Goal: Task Accomplishment & Management: Complete application form

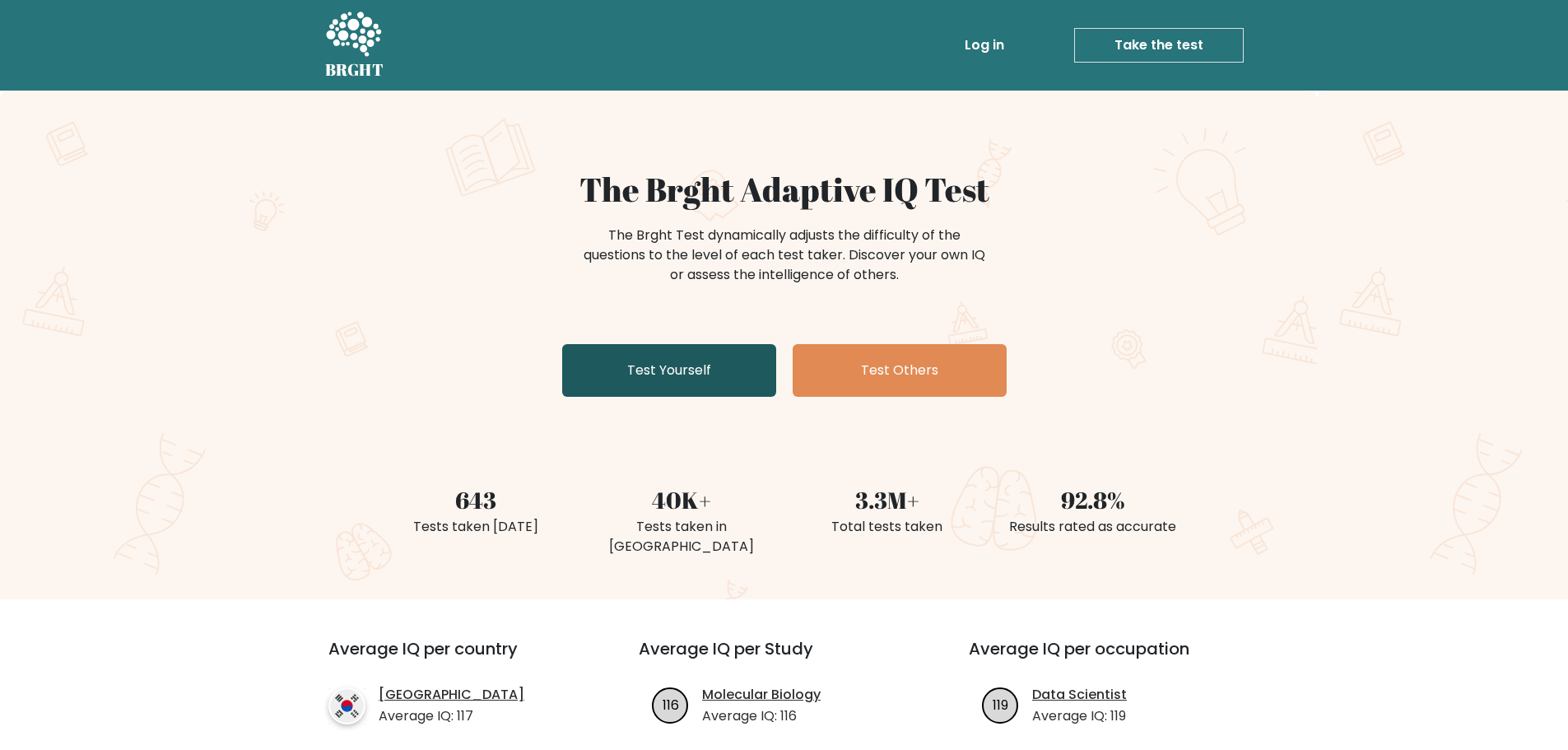
click at [671, 351] on link "Test Yourself" at bounding box center [669, 370] width 214 height 52
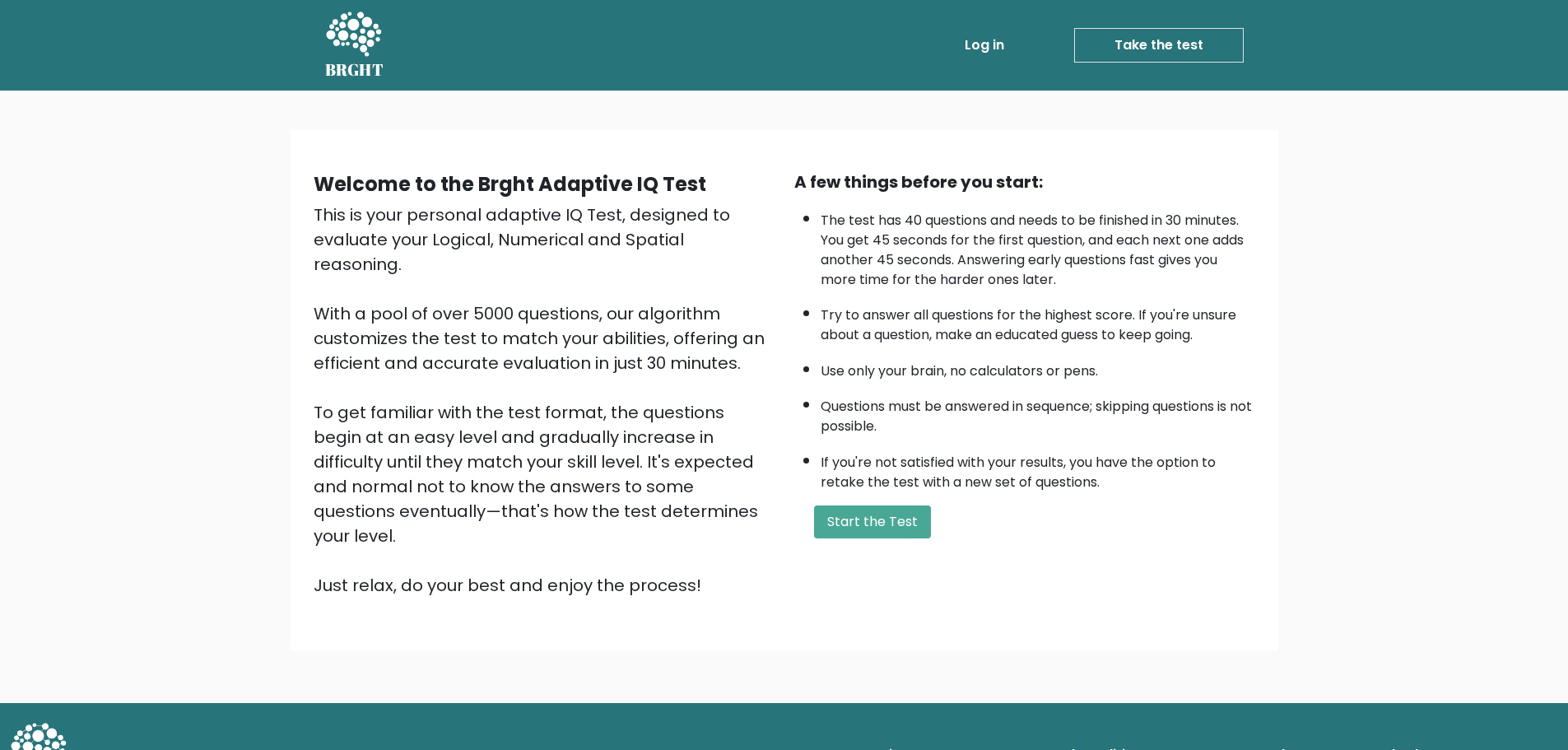
click at [864, 497] on div "A few things before you start: The test has 40 questions and needs to be finish…" at bounding box center [1024, 384] width 480 height 428
click at [870, 520] on button "Start the Test" at bounding box center [872, 521] width 117 height 33
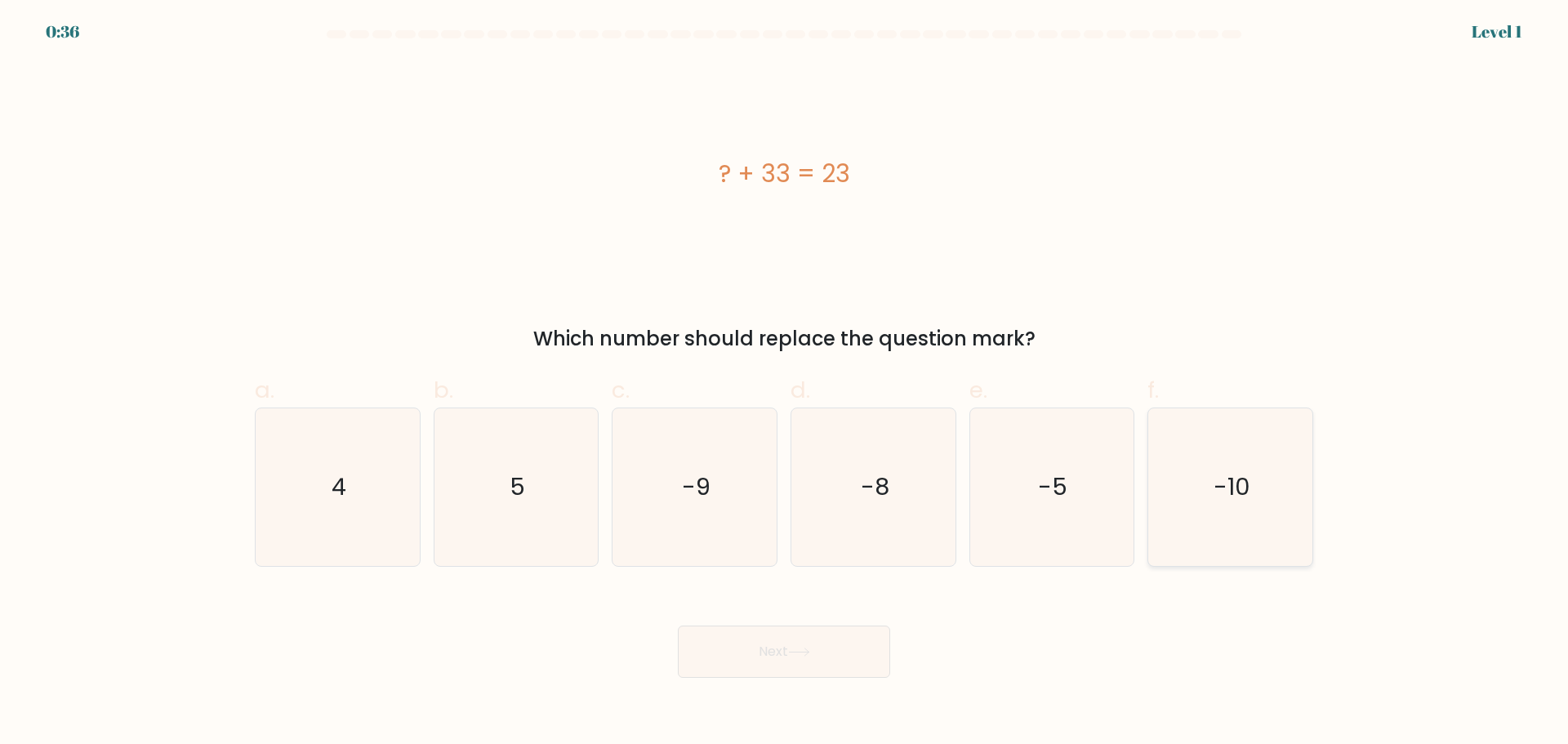
click at [1219, 484] on text "-10" at bounding box center [1232, 486] width 36 height 33
click at [784, 382] on input "f. -10" at bounding box center [784, 378] width 1 height 11
radio input "true"
click at [821, 657] on button "Next" at bounding box center [784, 651] width 212 height 52
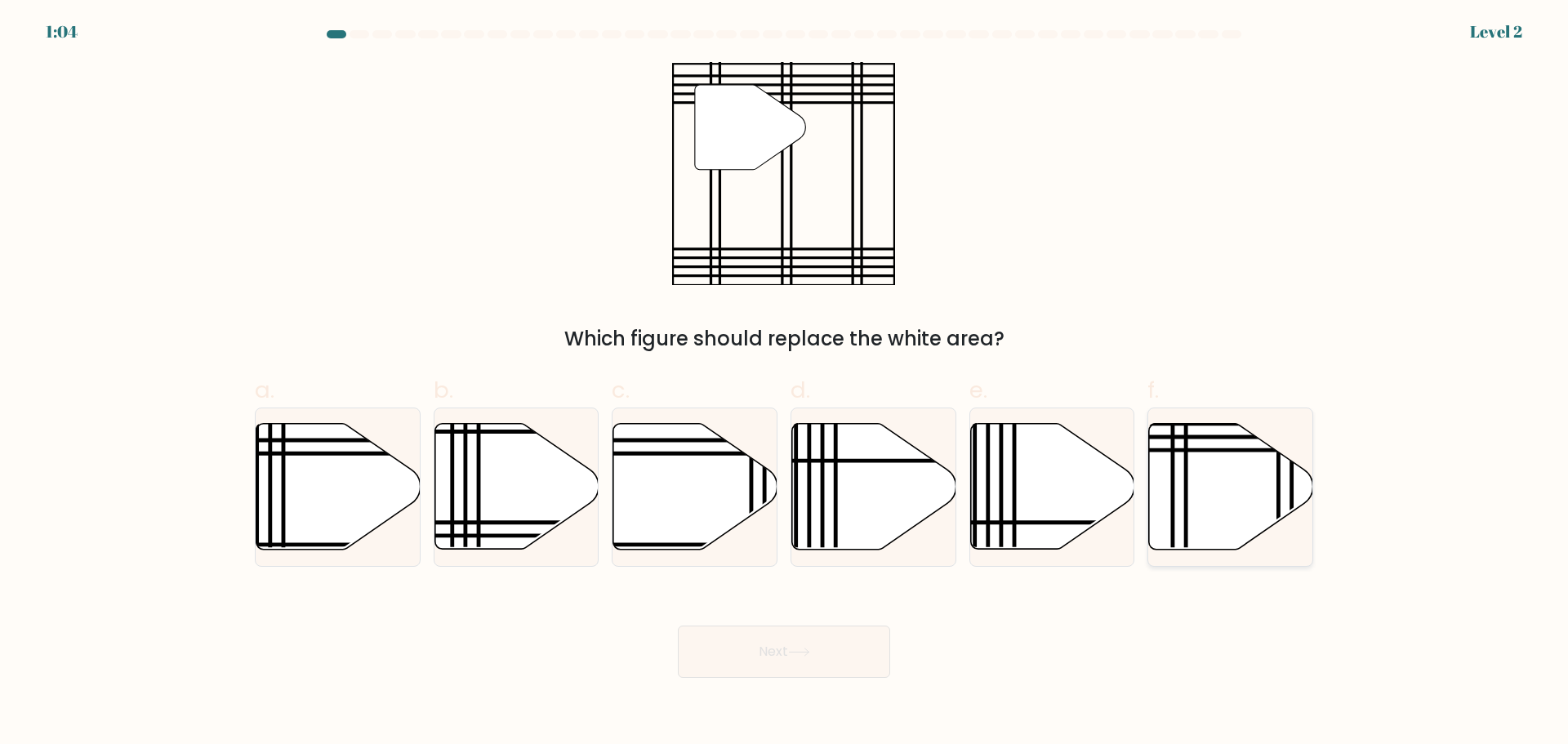
click at [1276, 475] on icon at bounding box center [1231, 485] width 164 height 126
click at [784, 382] on input "f." at bounding box center [784, 378] width 1 height 11
radio input "true"
click at [810, 647] on icon at bounding box center [799, 652] width 22 height 9
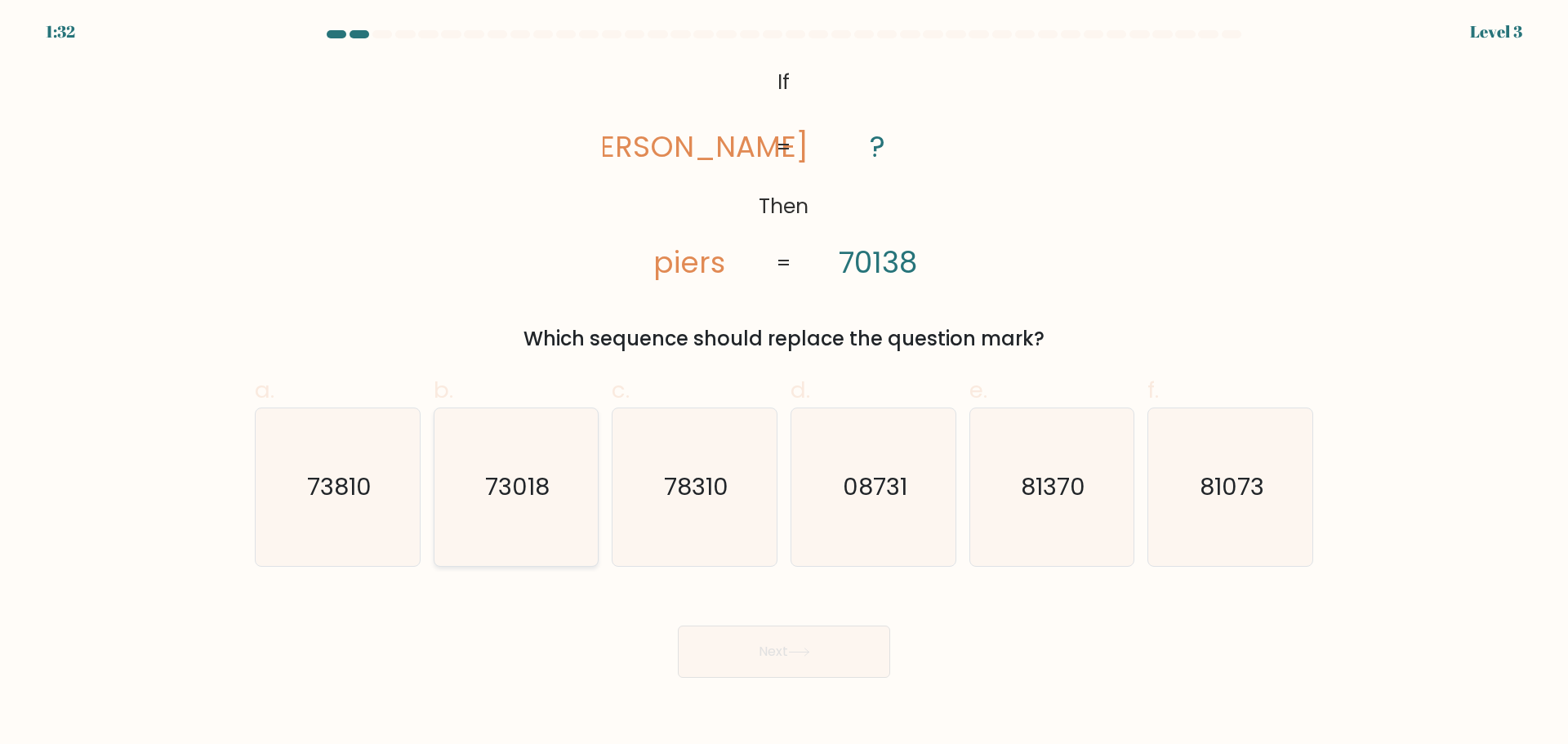
click at [464, 515] on icon "73018" at bounding box center [516, 486] width 158 height 158
click at [784, 382] on input "b. 73018" at bounding box center [784, 378] width 1 height 11
radio input "true"
click at [760, 649] on button "Next" at bounding box center [784, 651] width 212 height 52
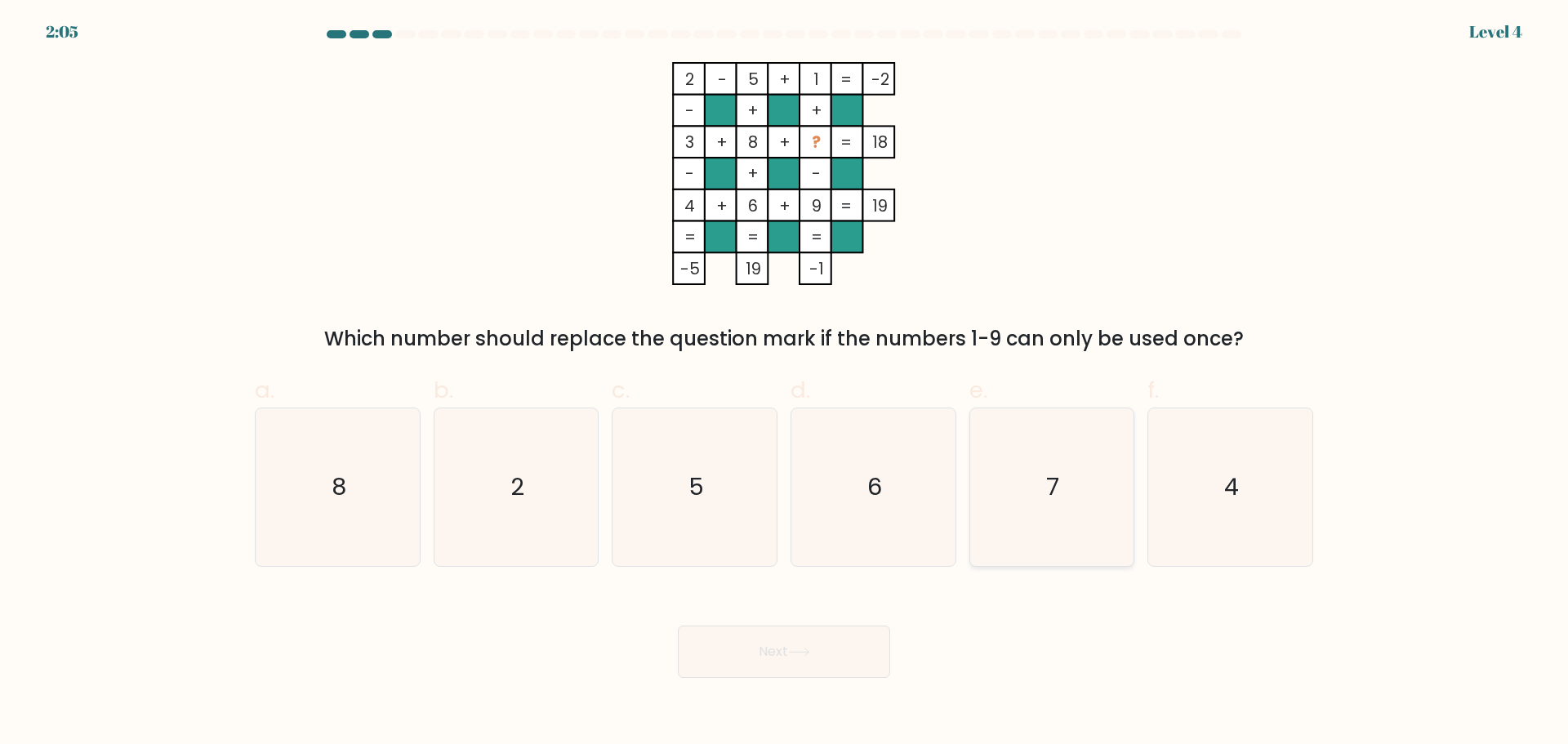
click at [1037, 500] on icon "7" at bounding box center [1051, 486] width 158 height 158
click at [784, 382] on input "e. 7" at bounding box center [784, 378] width 1 height 11
radio input "true"
click at [853, 645] on button "Next" at bounding box center [784, 651] width 212 height 52
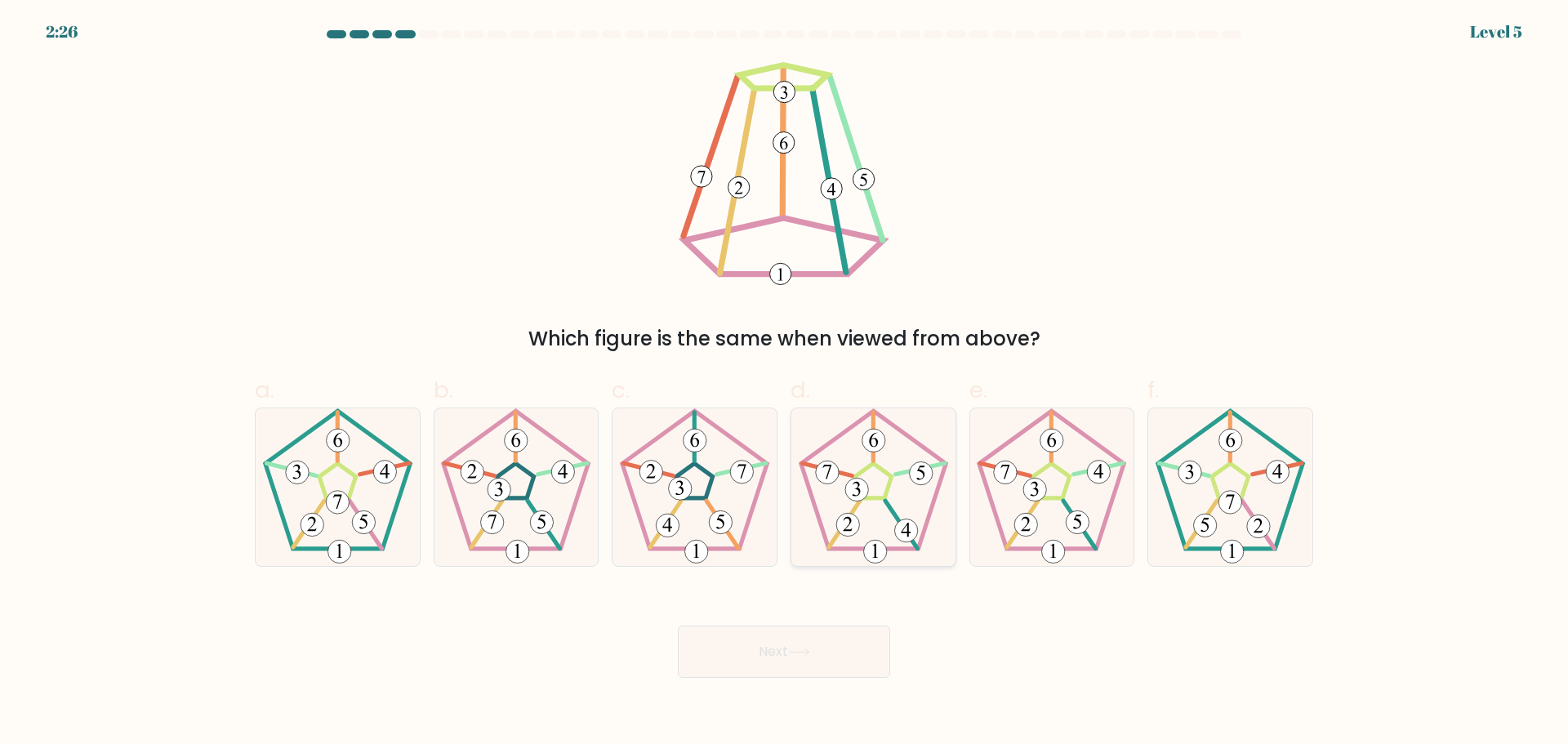
click at [885, 504] on icon at bounding box center [873, 486] width 158 height 158
click at [784, 382] on input "d." at bounding box center [784, 378] width 1 height 11
radio input "true"
click at [856, 643] on button "Next" at bounding box center [784, 651] width 212 height 52
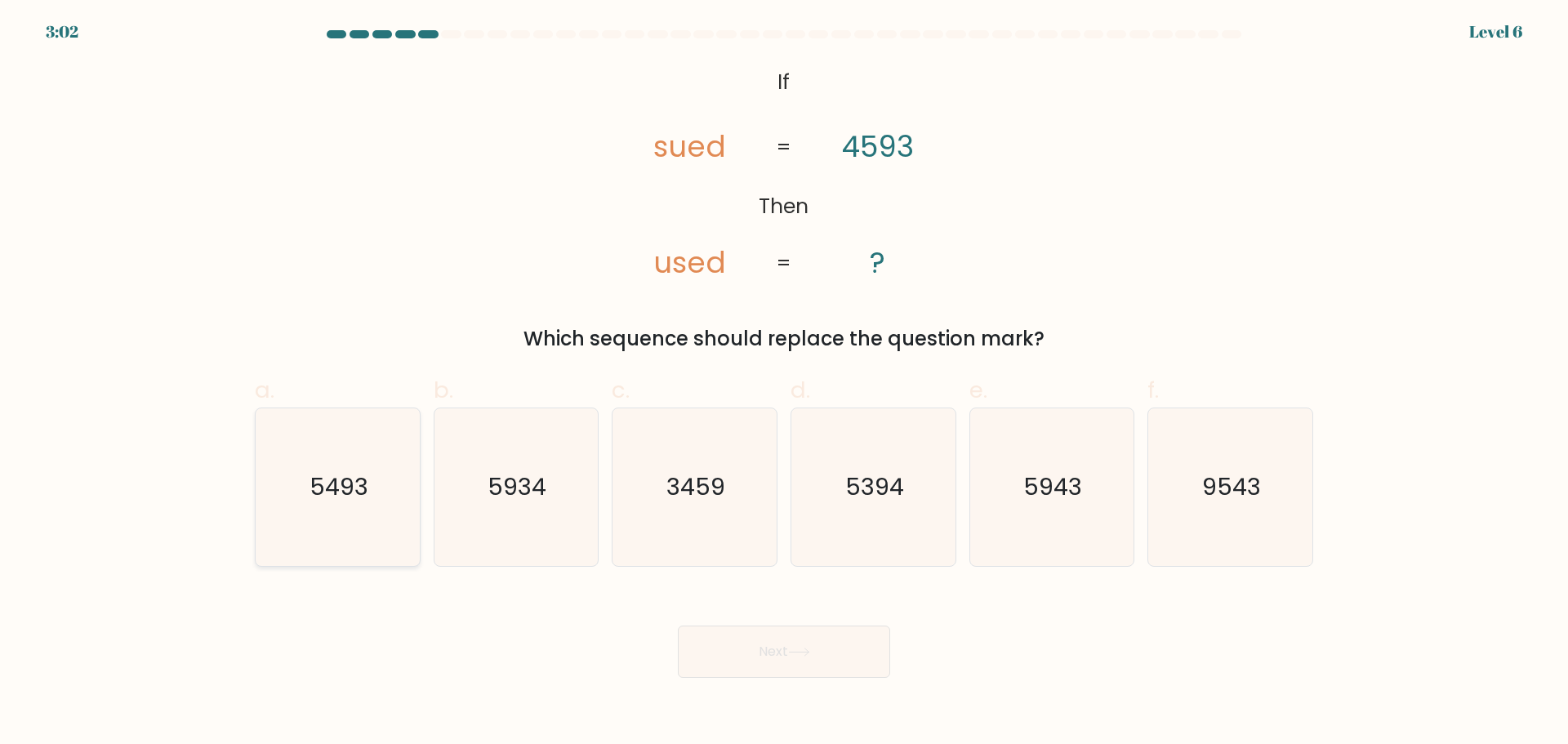
click at [353, 516] on icon "5493" at bounding box center [337, 486] width 158 height 158
click at [784, 382] on input "a. 5493" at bounding box center [784, 378] width 1 height 11
radio input "true"
click at [765, 665] on button "Next" at bounding box center [784, 651] width 212 height 52
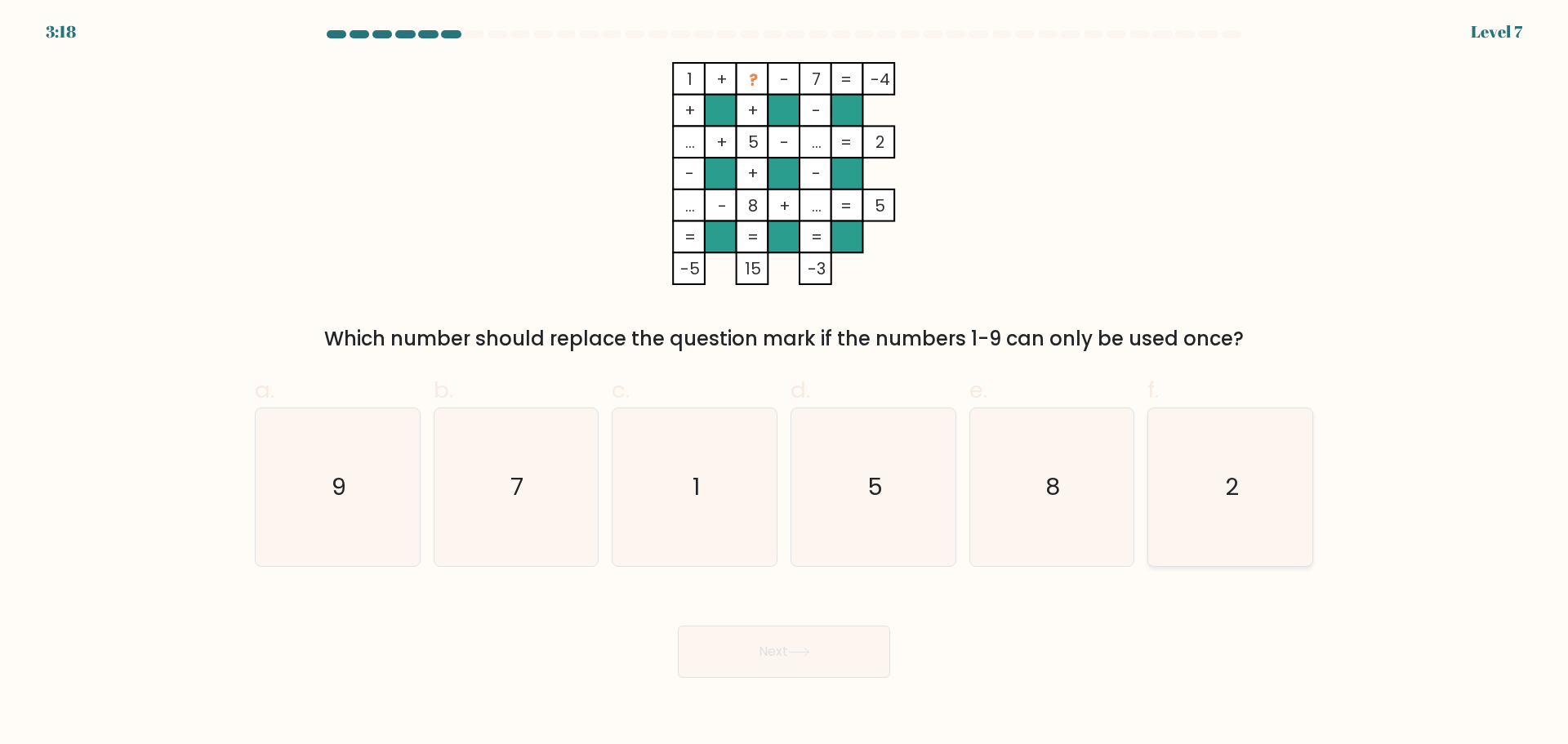
click at [1240, 492] on icon "2" at bounding box center [1230, 486] width 158 height 158
click at [784, 382] on input "f. 2" at bounding box center [784, 378] width 1 height 11
radio input "true"
click at [823, 653] on button "Next" at bounding box center [784, 651] width 212 height 52
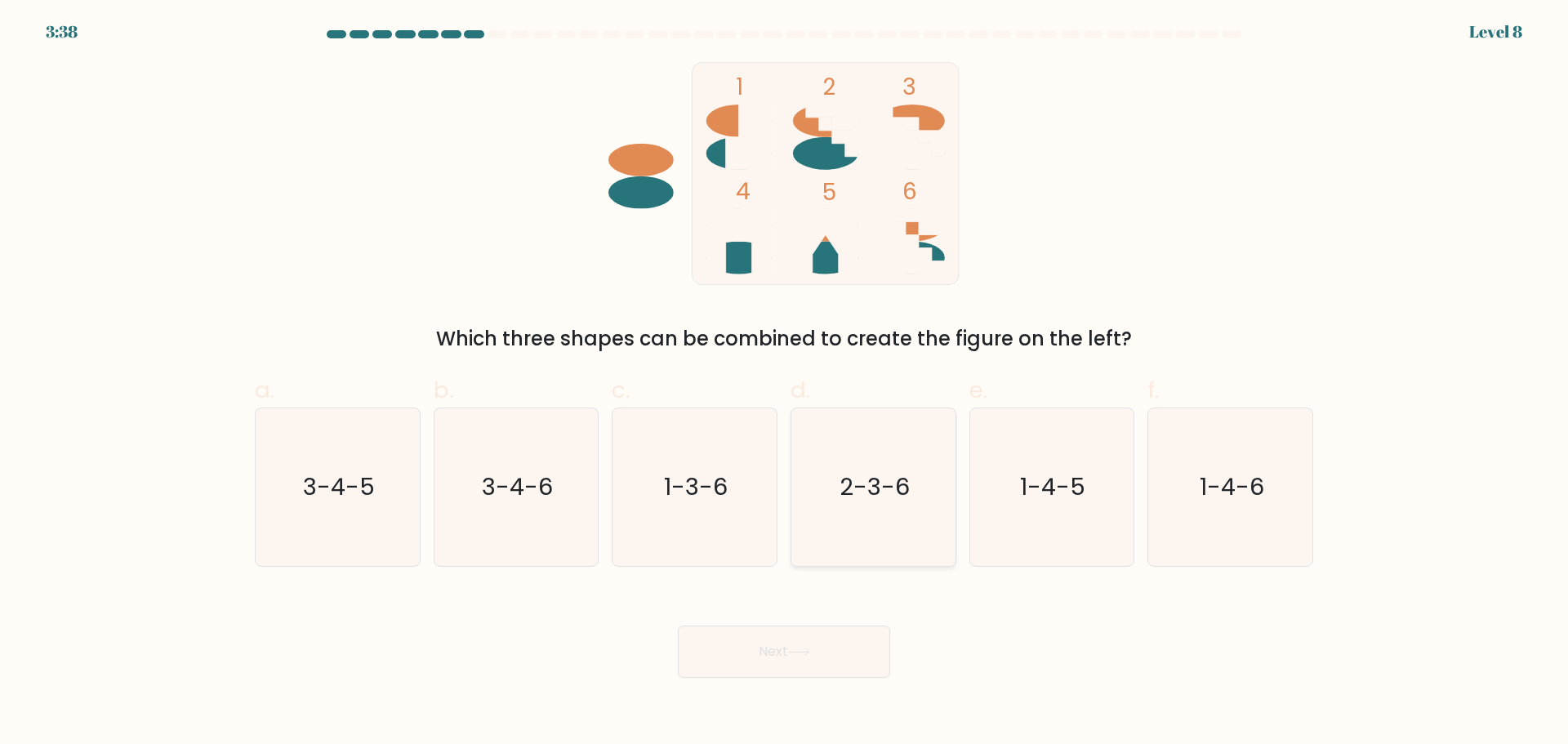
click at [855, 532] on icon "2-3-6" at bounding box center [873, 486] width 158 height 158
click at [784, 382] on input "d. 2-3-6" at bounding box center [784, 378] width 1 height 11
radio input "true"
click at [808, 641] on button "Next" at bounding box center [784, 651] width 212 height 52
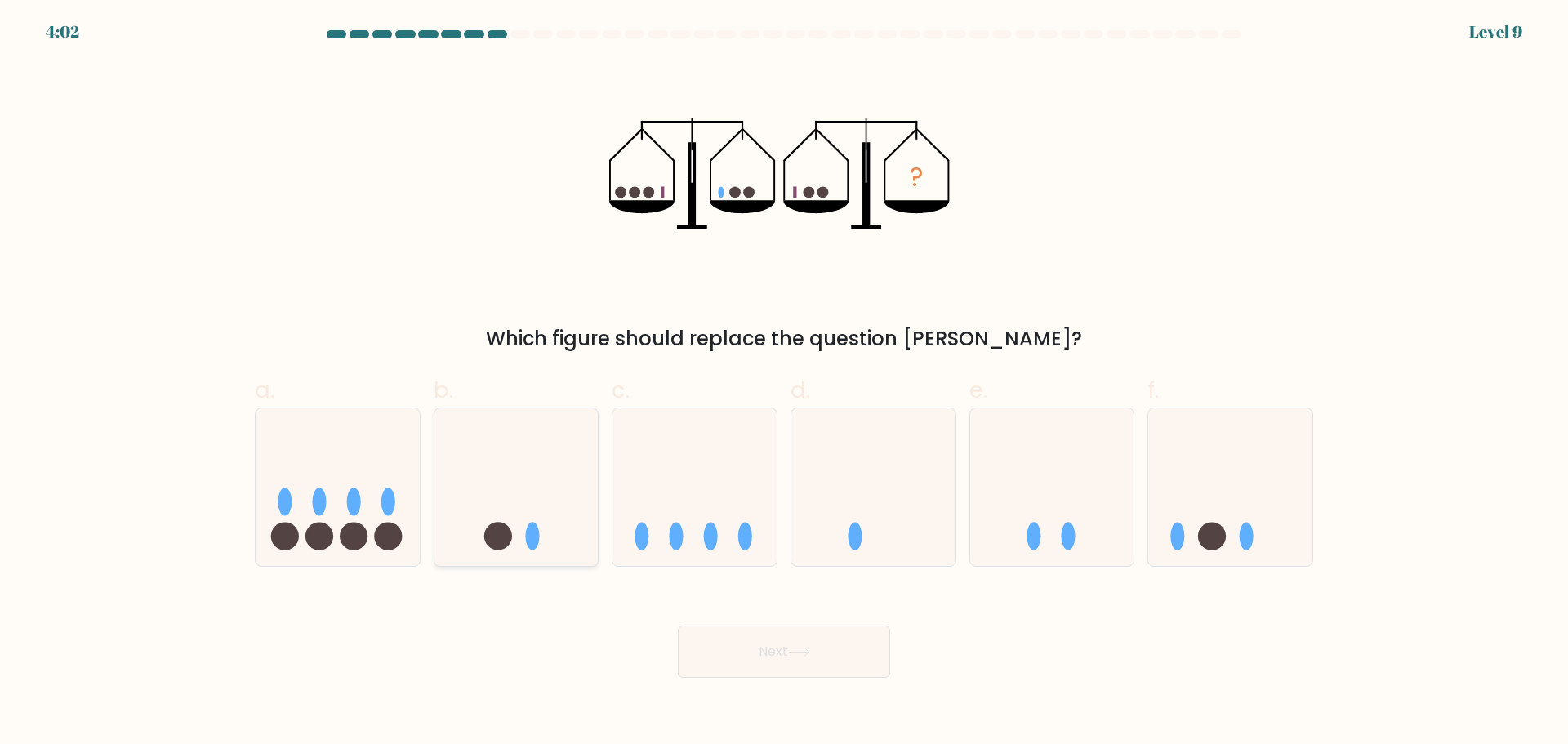
click at [564, 517] on icon at bounding box center [517, 486] width 164 height 136
click at [784, 382] on input "b." at bounding box center [784, 378] width 1 height 11
radio input "true"
click at [796, 648] on icon at bounding box center [799, 652] width 22 height 9
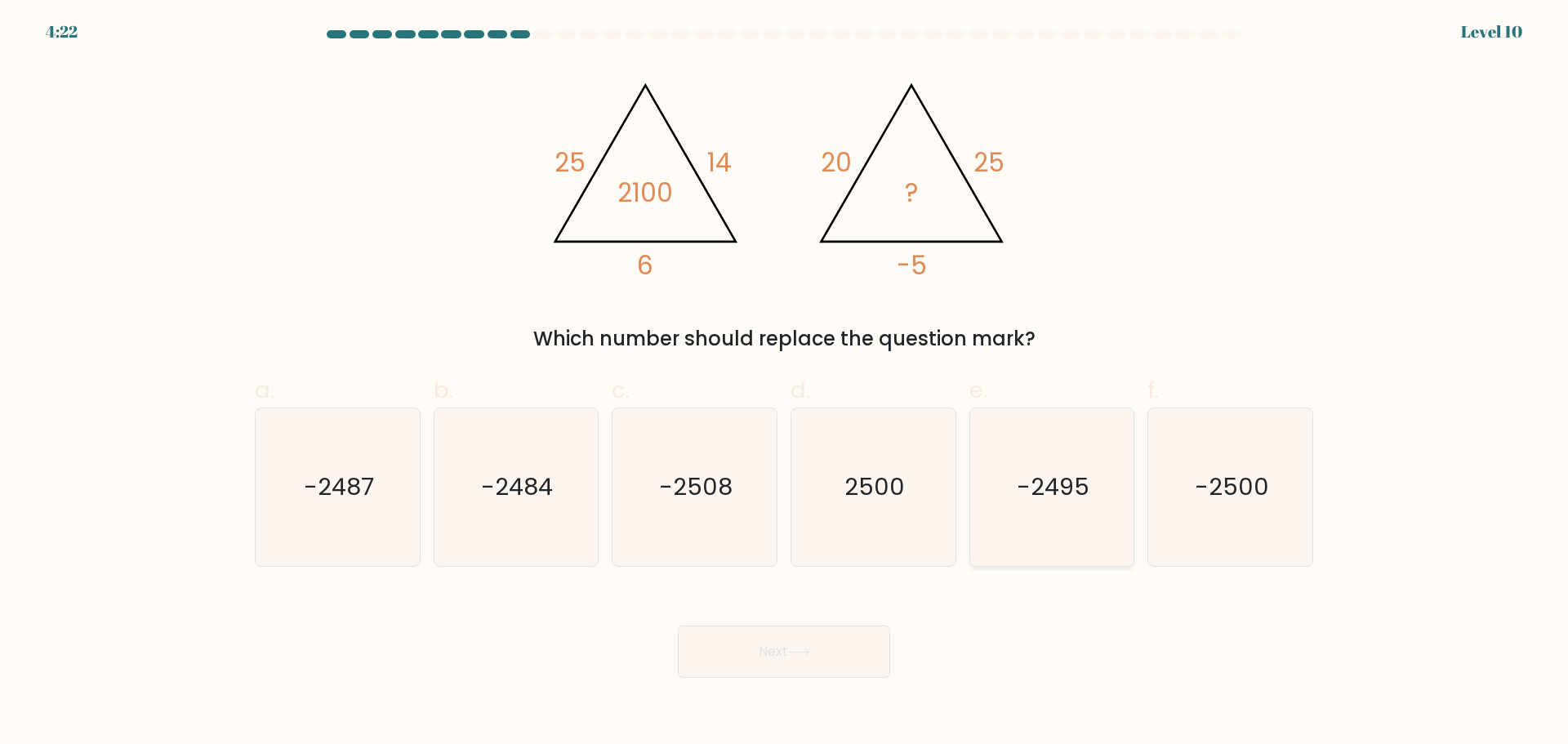
click at [1016, 492] on icon "-2495" at bounding box center [1051, 486] width 158 height 158
click at [784, 382] on input "e. -2495" at bounding box center [784, 378] width 1 height 11
radio input "true"
click at [817, 668] on button "Next" at bounding box center [784, 651] width 212 height 52
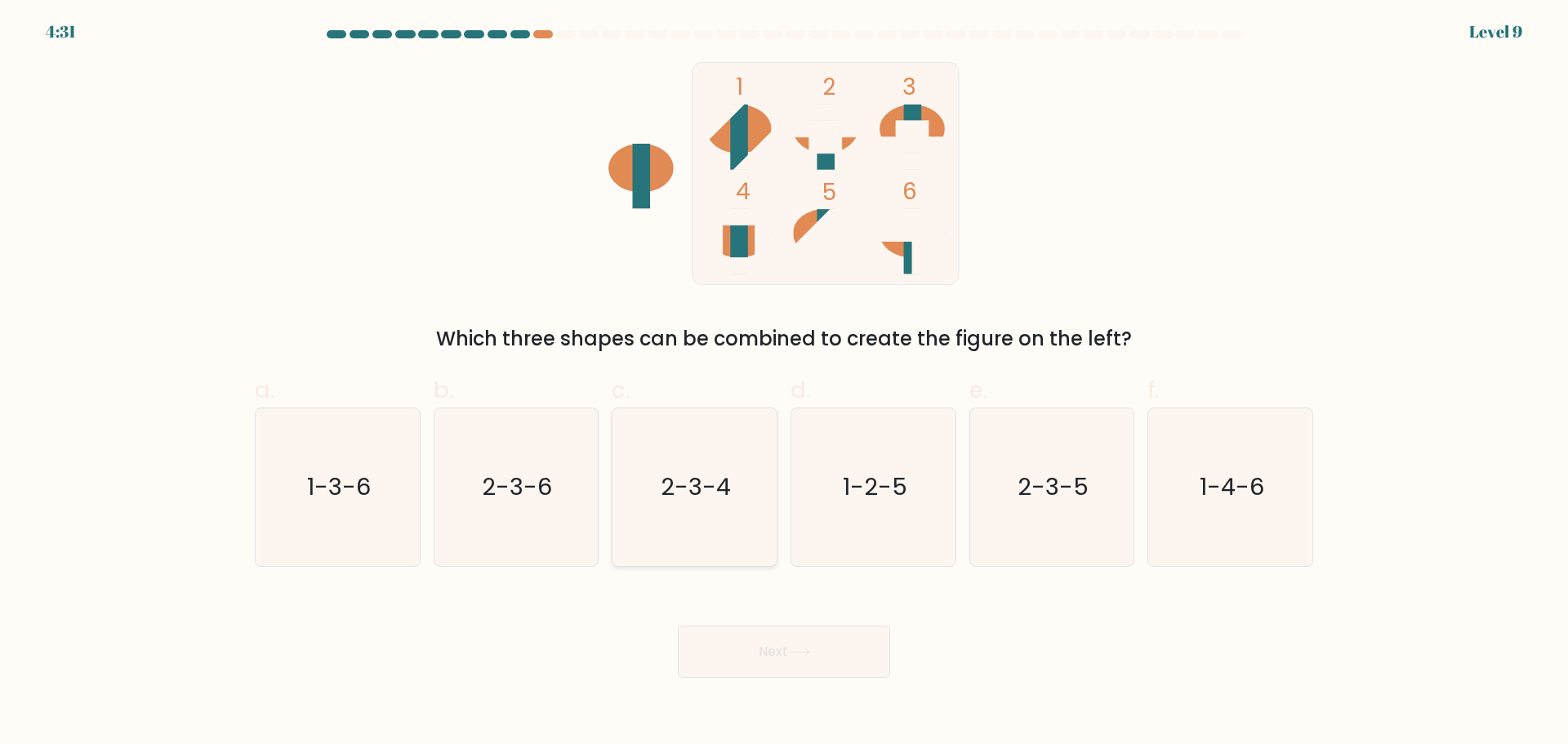
click at [712, 538] on icon "2-3-4" at bounding box center [694, 486] width 158 height 158
click at [784, 382] on input "c. 2-3-4" at bounding box center [784, 378] width 1 height 11
radio input "true"
click at [764, 609] on div "Next" at bounding box center [784, 632] width 1078 height 91
click at [766, 633] on button "Next" at bounding box center [784, 651] width 212 height 52
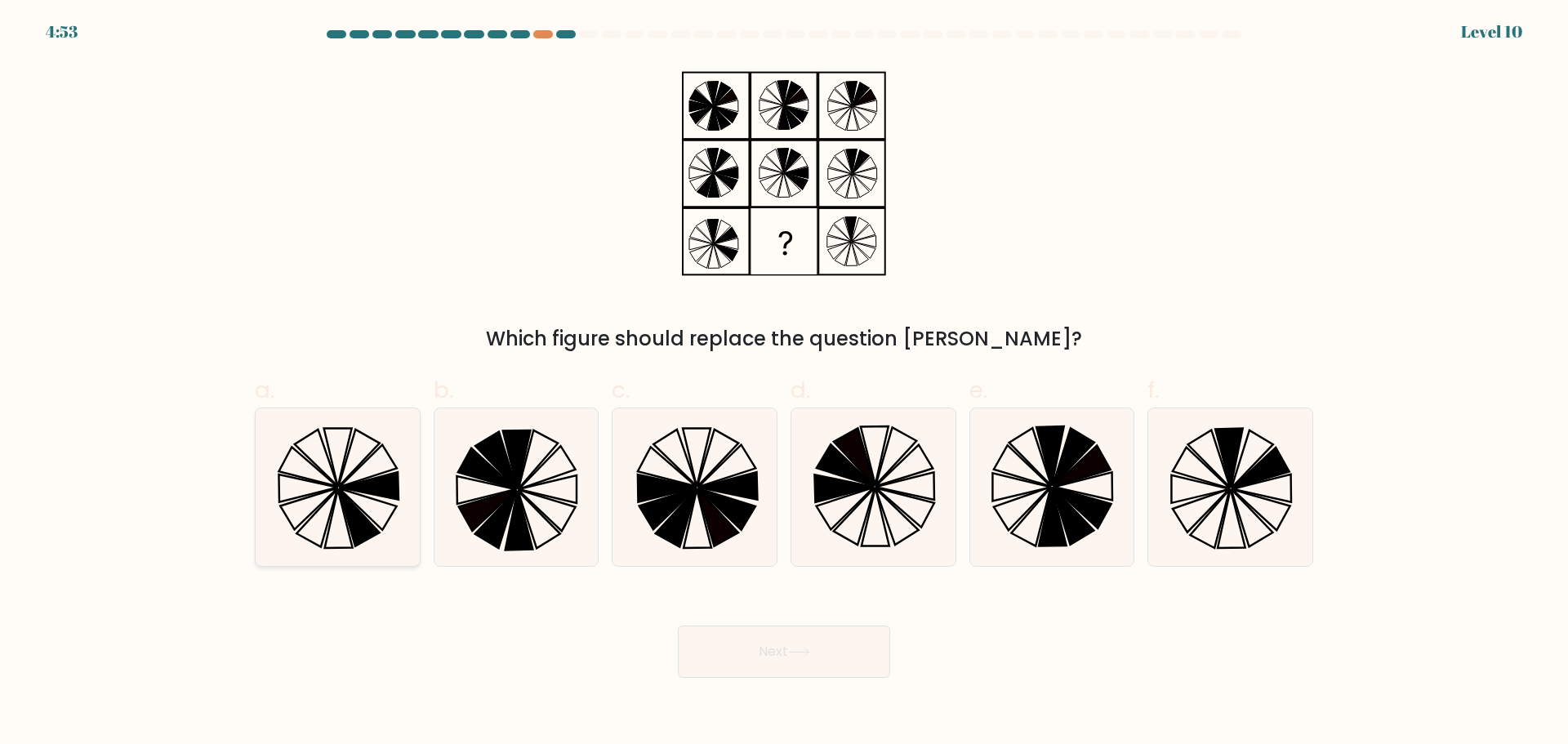
click at [362, 499] on icon at bounding box center [337, 486] width 158 height 158
click at [784, 382] on input "a." at bounding box center [784, 378] width 1 height 11
radio input "true"
click at [844, 667] on button "Next" at bounding box center [784, 651] width 212 height 52
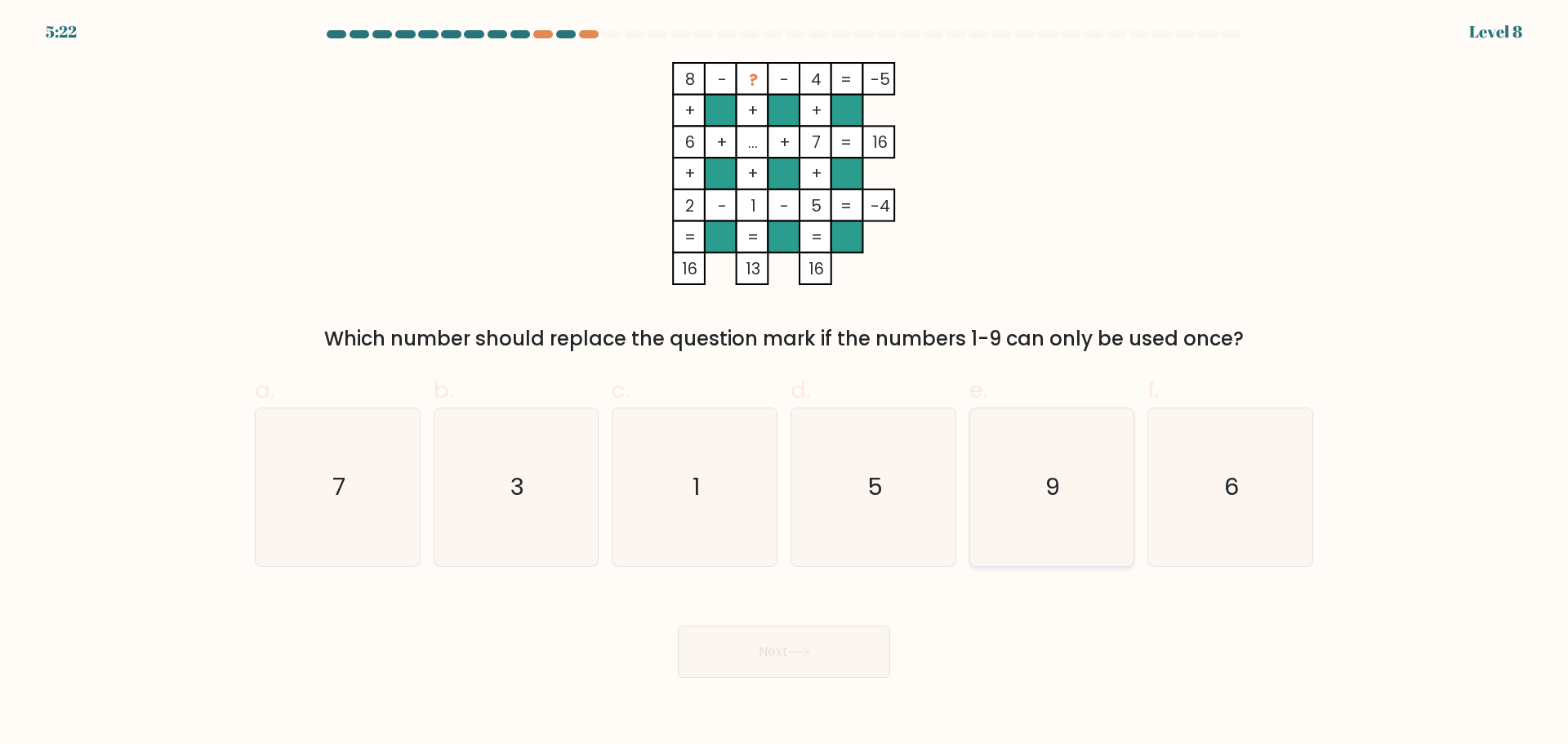
click at [1060, 480] on text "9" at bounding box center [1053, 486] width 15 height 33
click at [784, 382] on input "e. 9" at bounding box center [784, 378] width 1 height 11
radio input "true"
click at [831, 670] on button "Next" at bounding box center [784, 651] width 212 height 52
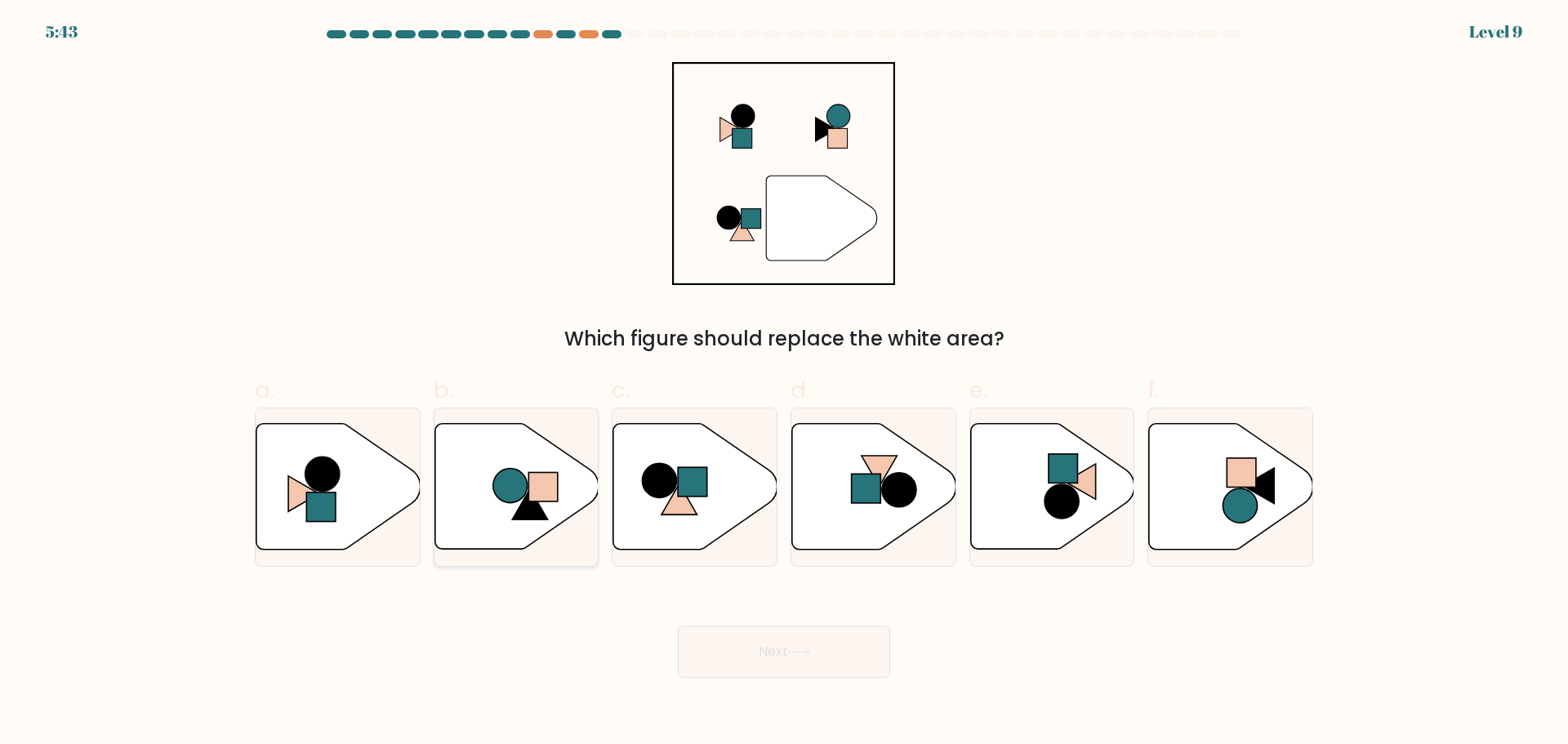
click at [534, 465] on icon at bounding box center [517, 485] width 164 height 126
click at [784, 382] on input "b." at bounding box center [784, 378] width 1 height 11
radio input "true"
click at [805, 637] on button "Next" at bounding box center [784, 651] width 212 height 52
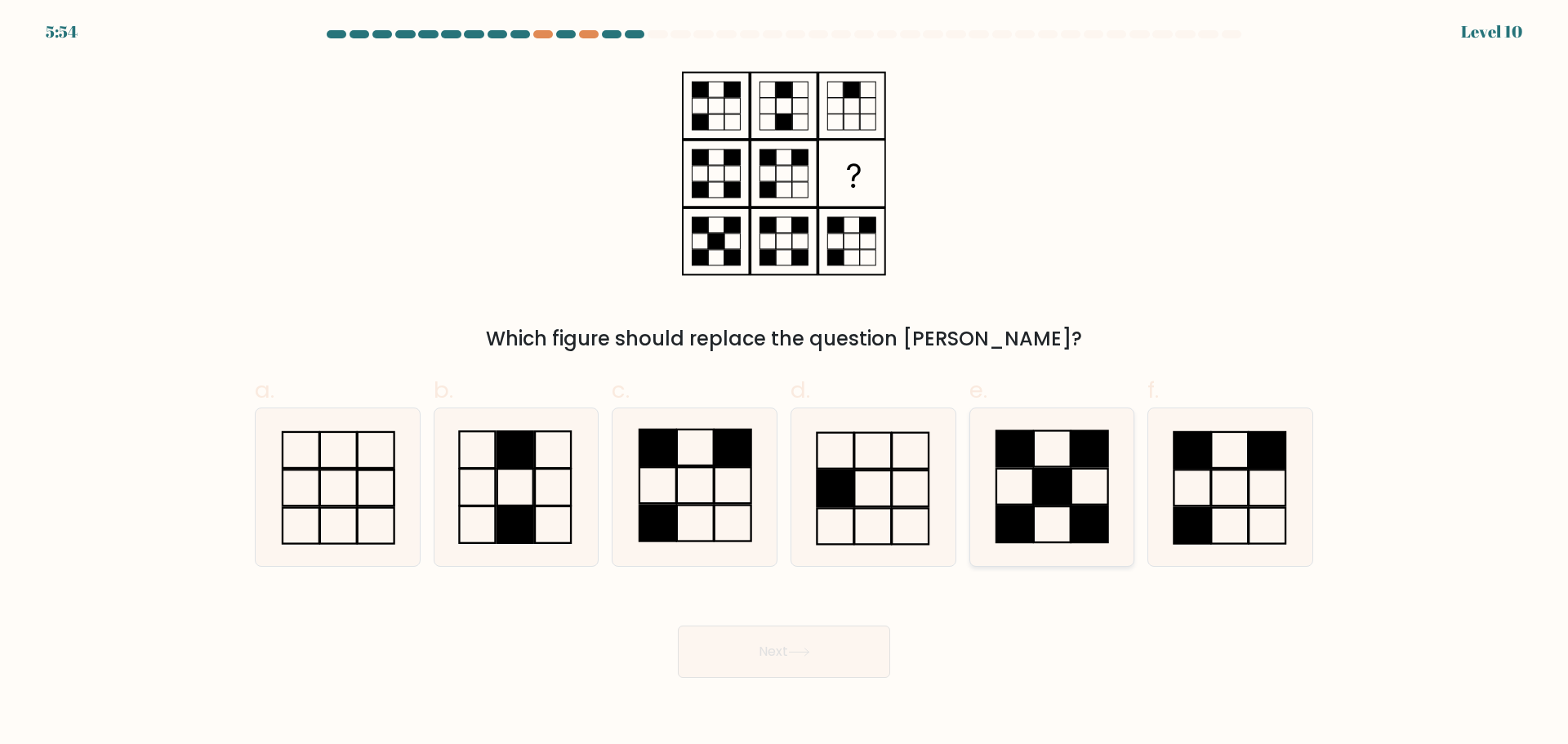
click at [1051, 508] on icon at bounding box center [1051, 486] width 158 height 158
click at [784, 382] on input "e." at bounding box center [784, 378] width 1 height 11
radio input "true"
click at [756, 649] on button "Next" at bounding box center [784, 651] width 212 height 52
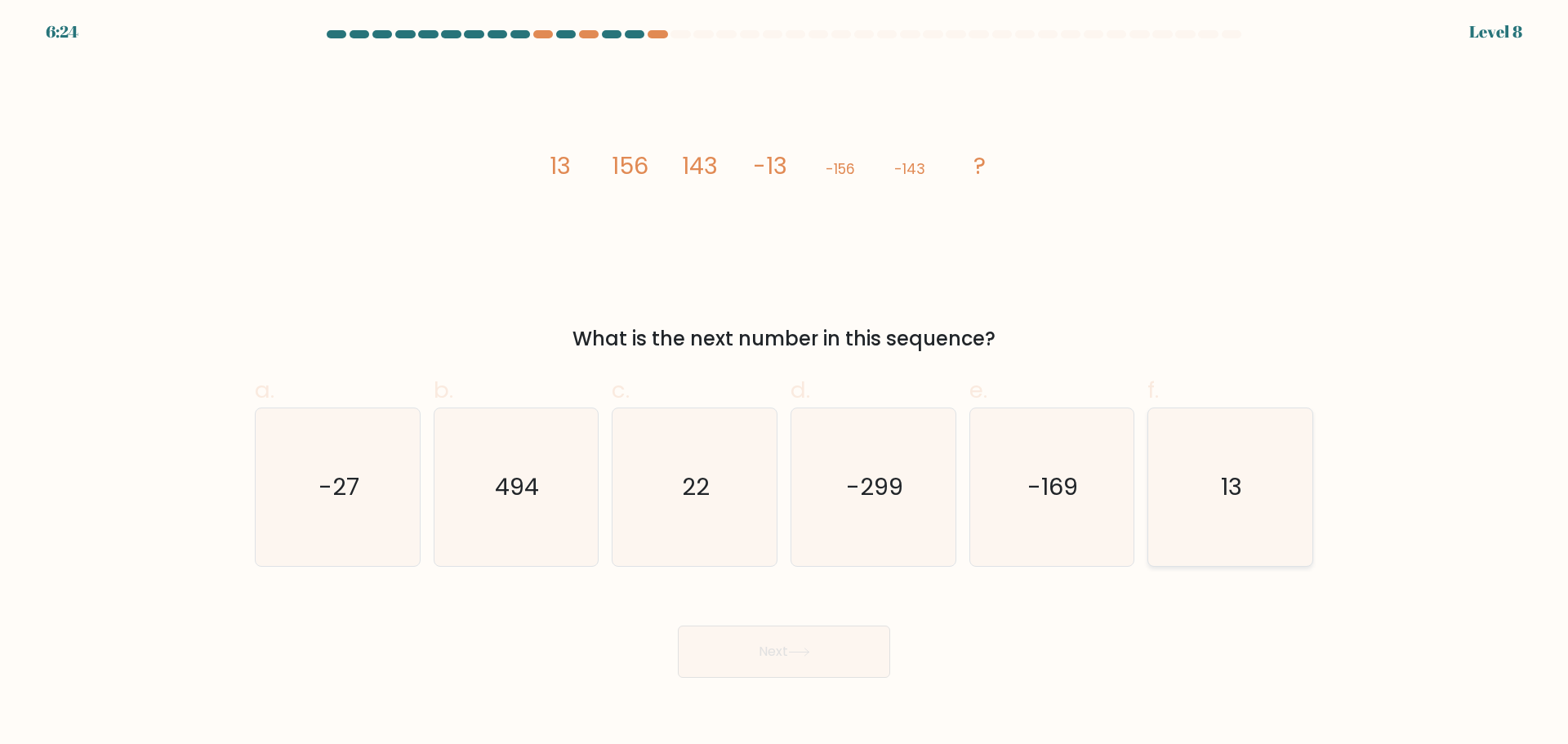
click at [1231, 533] on icon "13" at bounding box center [1230, 486] width 158 height 158
click at [784, 382] on input "f. 13" at bounding box center [784, 378] width 1 height 11
radio input "true"
click at [856, 657] on button "Next" at bounding box center [784, 651] width 212 height 52
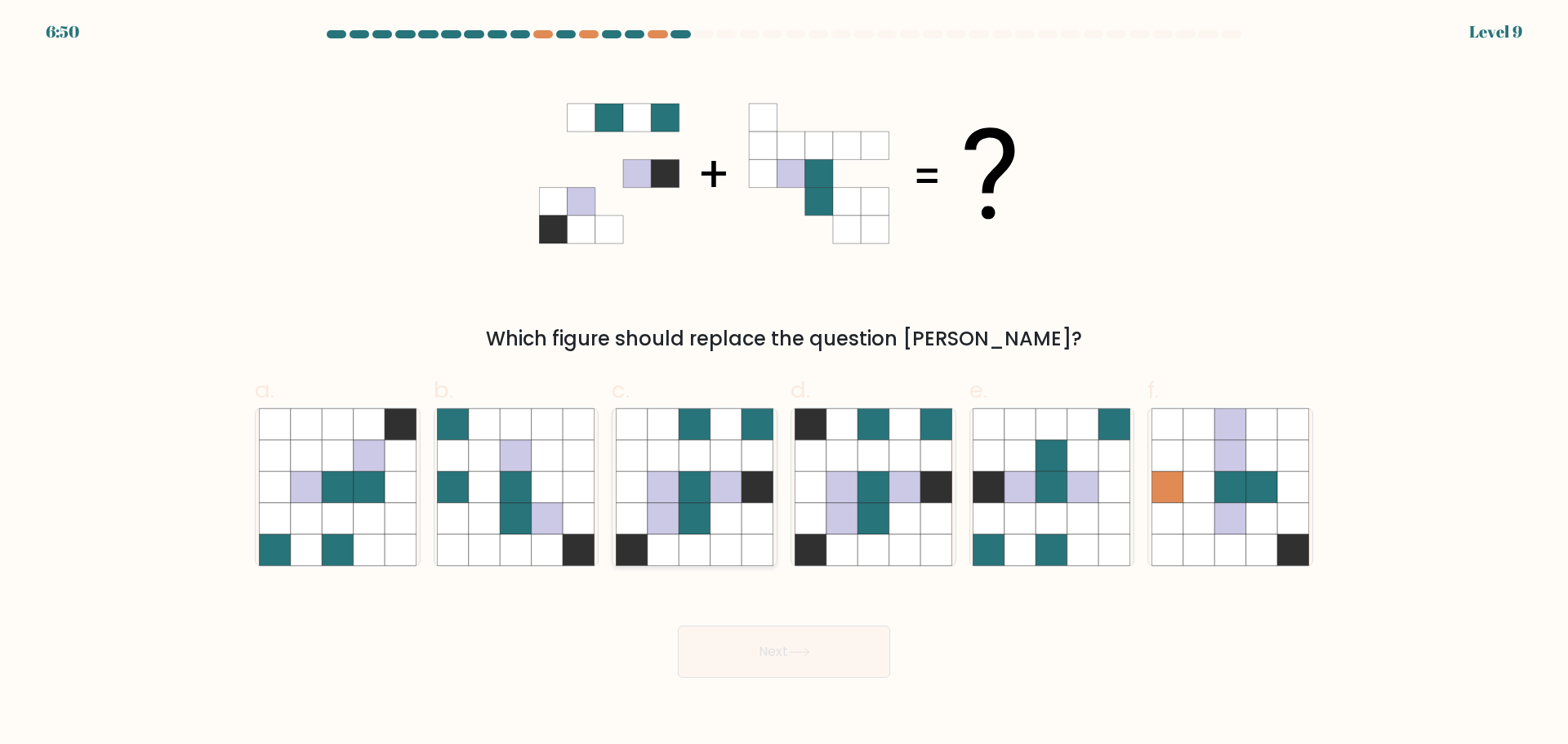
click at [680, 515] on icon at bounding box center [694, 517] width 31 height 31
click at [784, 382] on input "c." at bounding box center [784, 378] width 1 height 11
radio input "true"
click at [758, 650] on button "Next" at bounding box center [784, 651] width 212 height 52
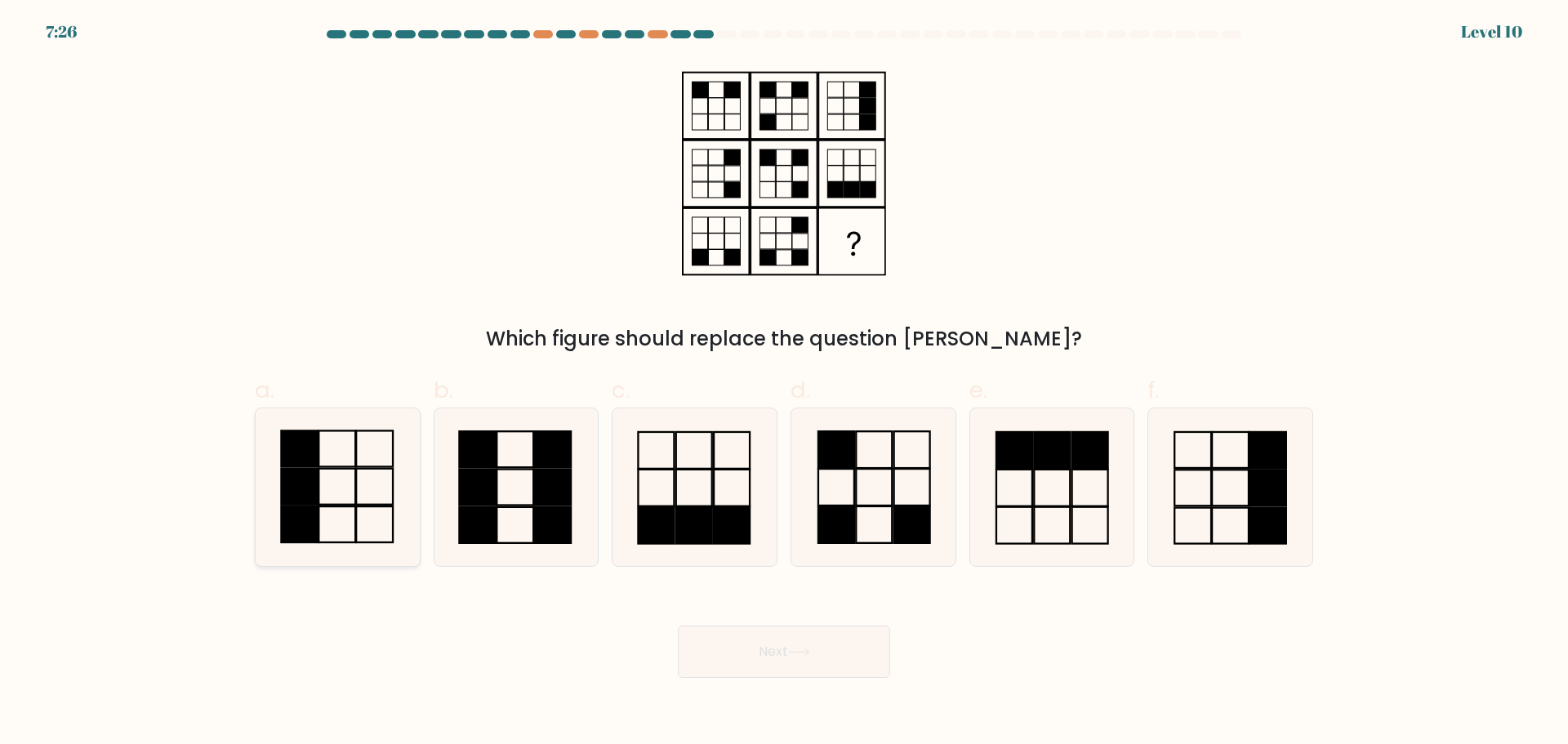
click at [359, 524] on icon at bounding box center [337, 486] width 158 height 158
click at [784, 382] on input "a." at bounding box center [784, 378] width 1 height 11
radio input "true"
click at [695, 637] on button "Next" at bounding box center [784, 651] width 212 height 52
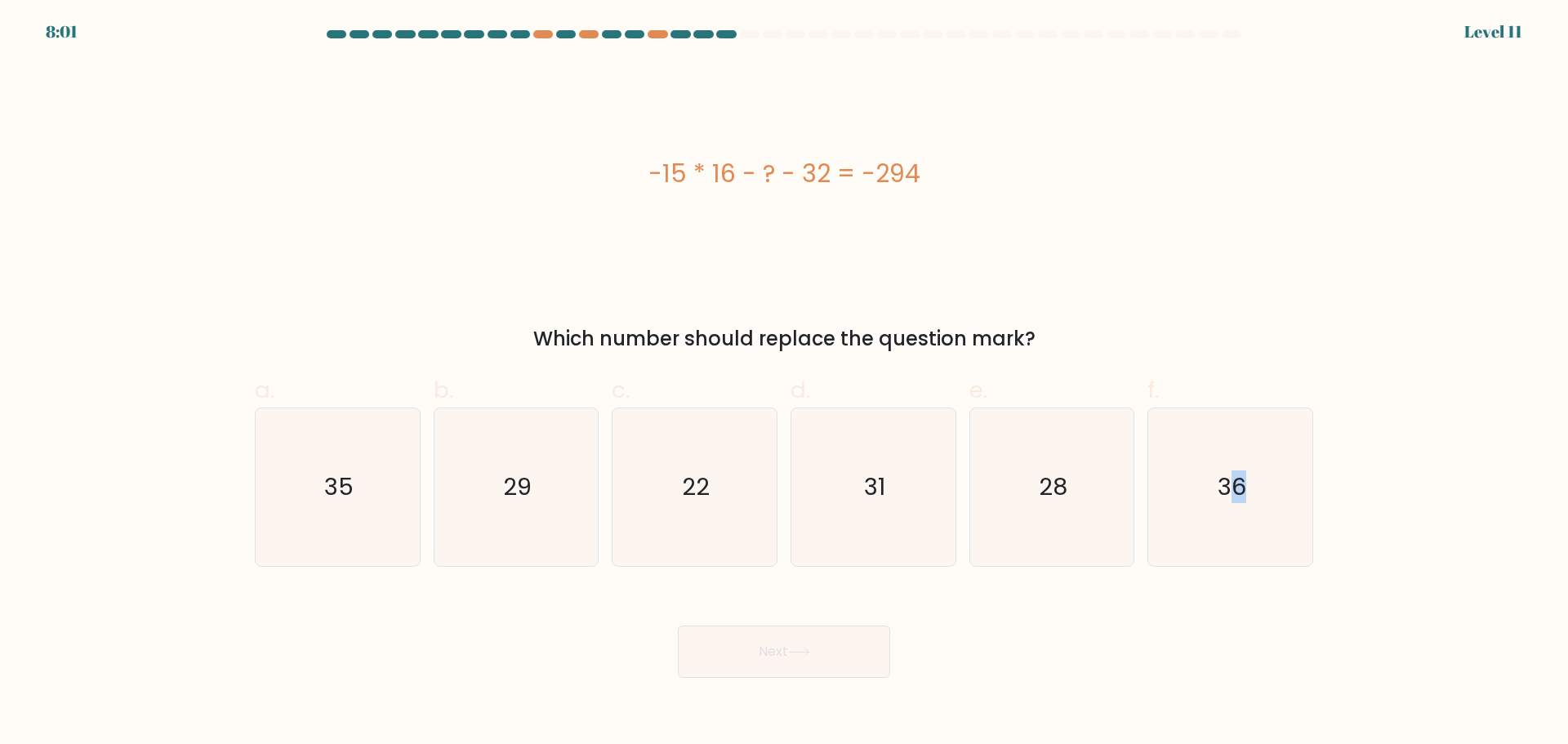
drag, startPoint x: 1229, startPoint y: 481, endPoint x: 1112, endPoint y: 617, distance: 179.4
click at [1112, 617] on form "a." at bounding box center [784, 353] width 1568 height 647
click at [1242, 530] on icon "36" at bounding box center [1230, 486] width 158 height 158
click at [784, 382] on input "f. 36" at bounding box center [784, 378] width 1 height 11
radio input "true"
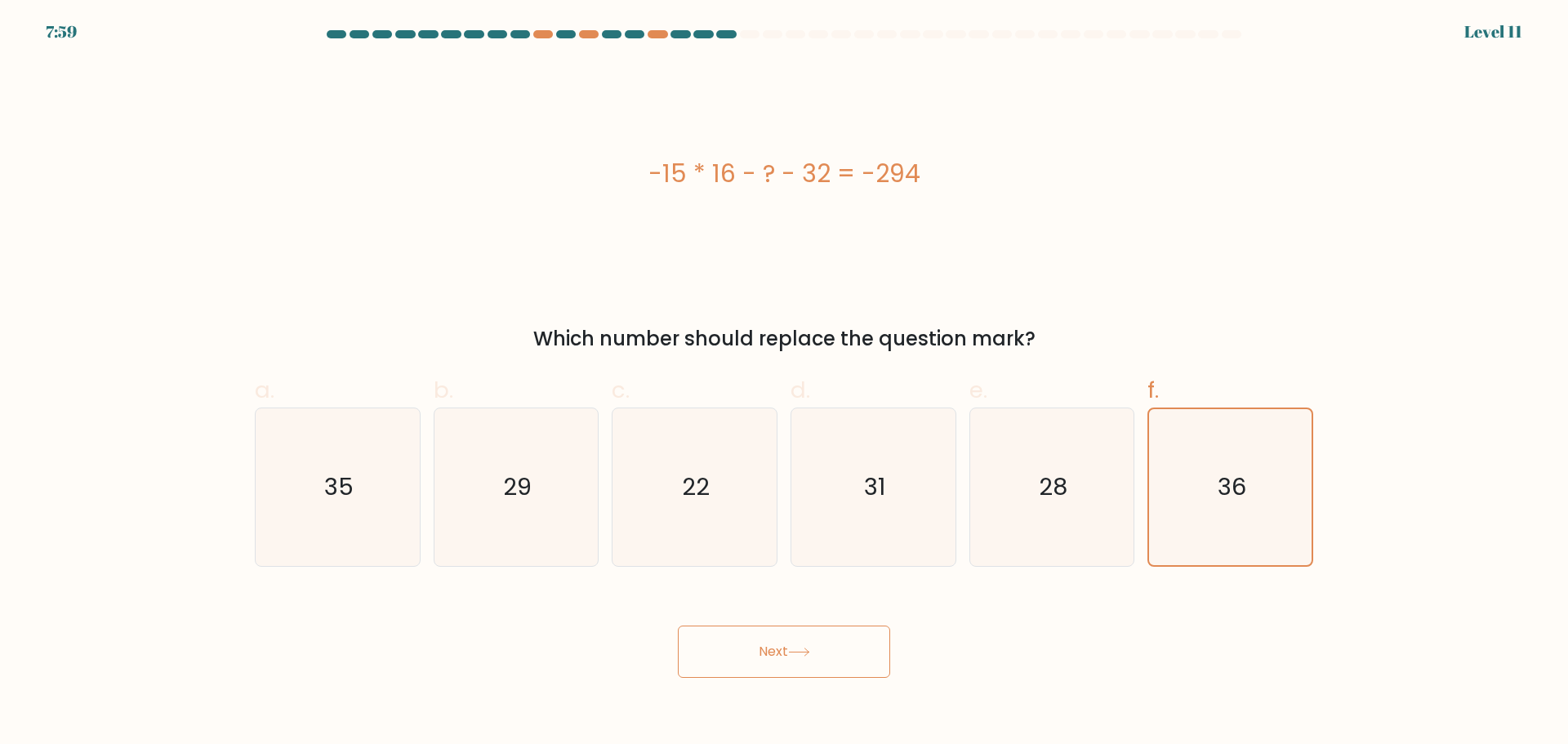
click at [808, 649] on icon at bounding box center [799, 652] width 20 height 7
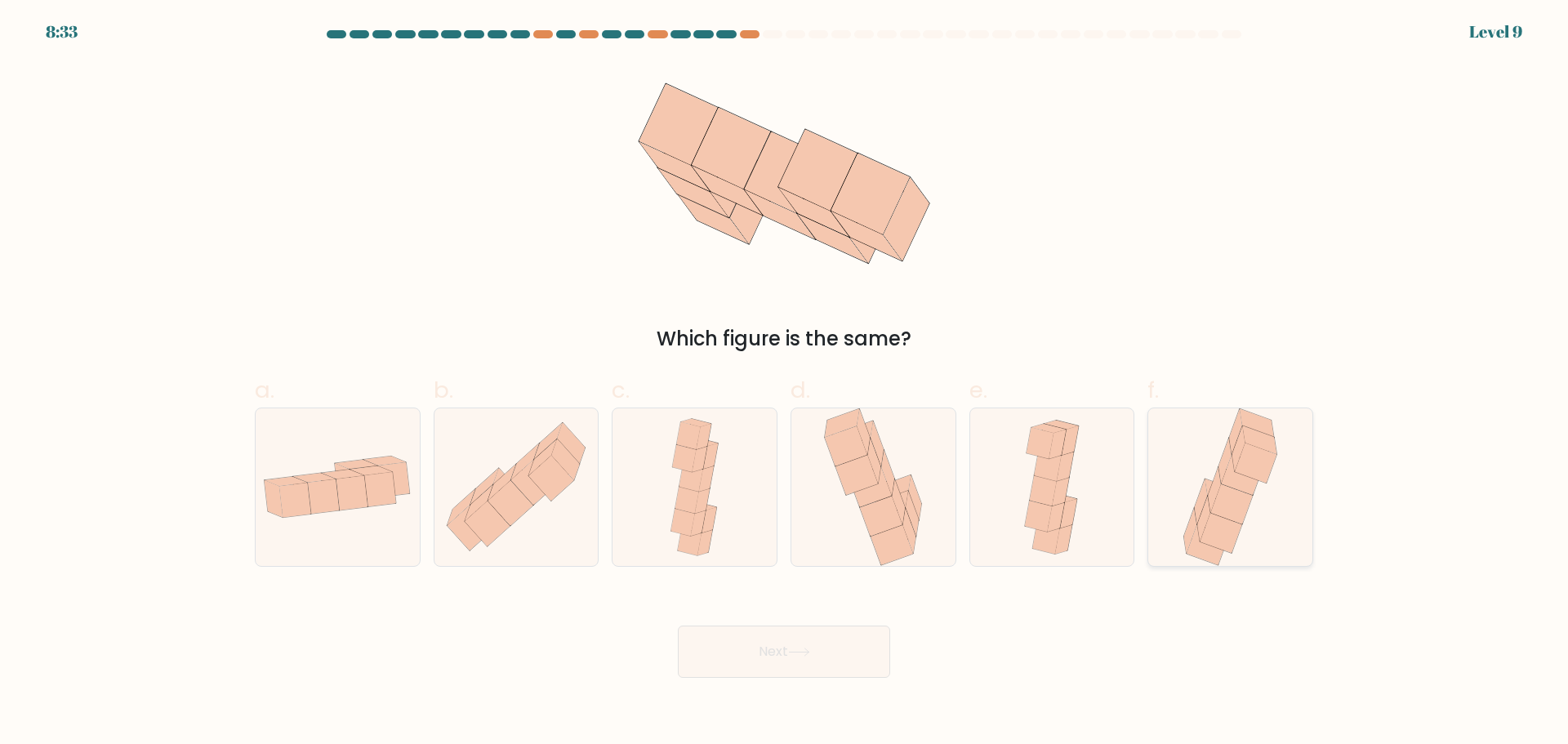
click at [1238, 462] on icon at bounding box center [1255, 463] width 43 height 41
click at [784, 382] on input "f." at bounding box center [784, 378] width 1 height 11
radio input "true"
click at [768, 657] on button "Next" at bounding box center [784, 651] width 212 height 52
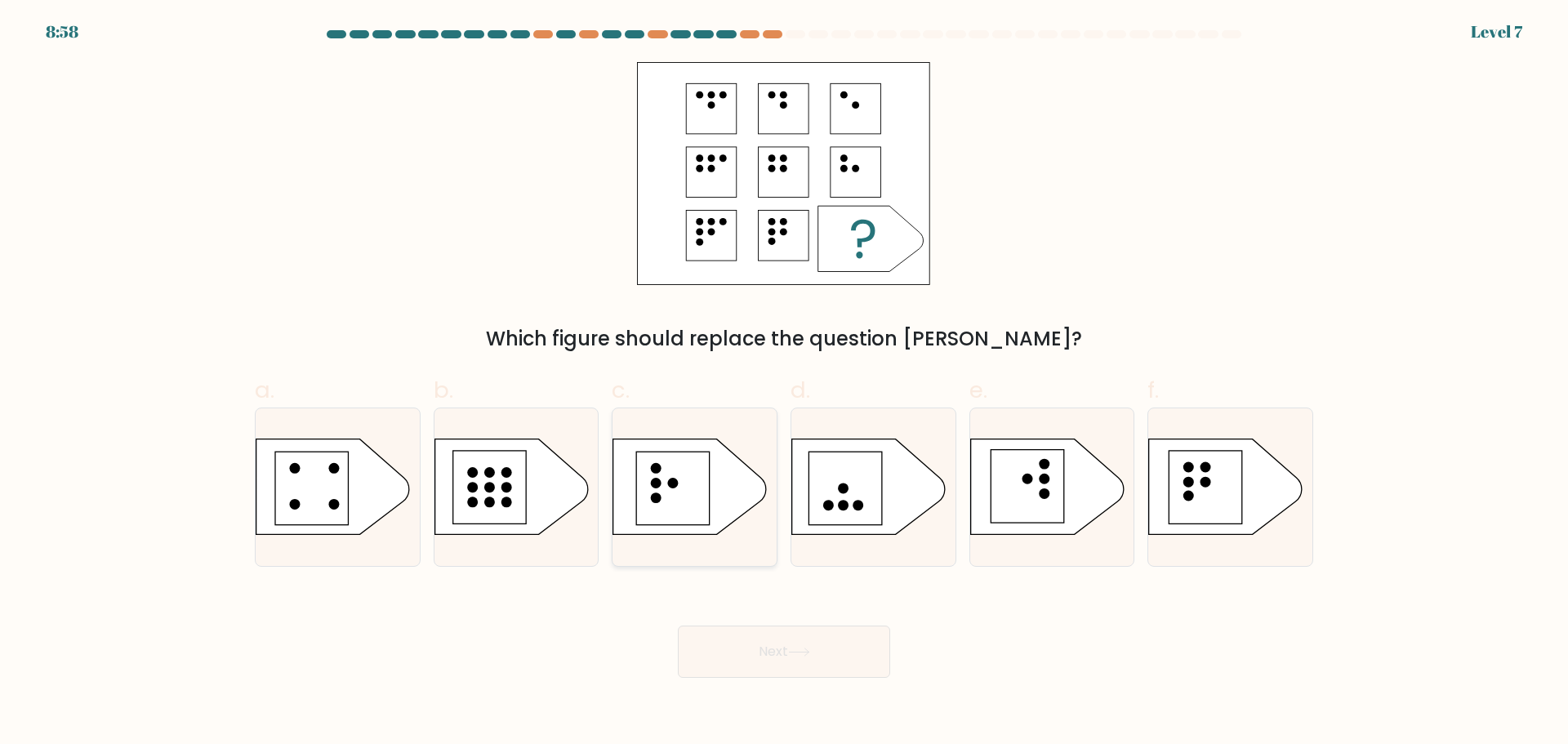
click at [641, 531] on icon at bounding box center [690, 485] width 154 height 96
click at [784, 382] on input "c." at bounding box center [784, 378] width 1 height 11
radio input "true"
click at [751, 645] on button "Next" at bounding box center [784, 651] width 212 height 52
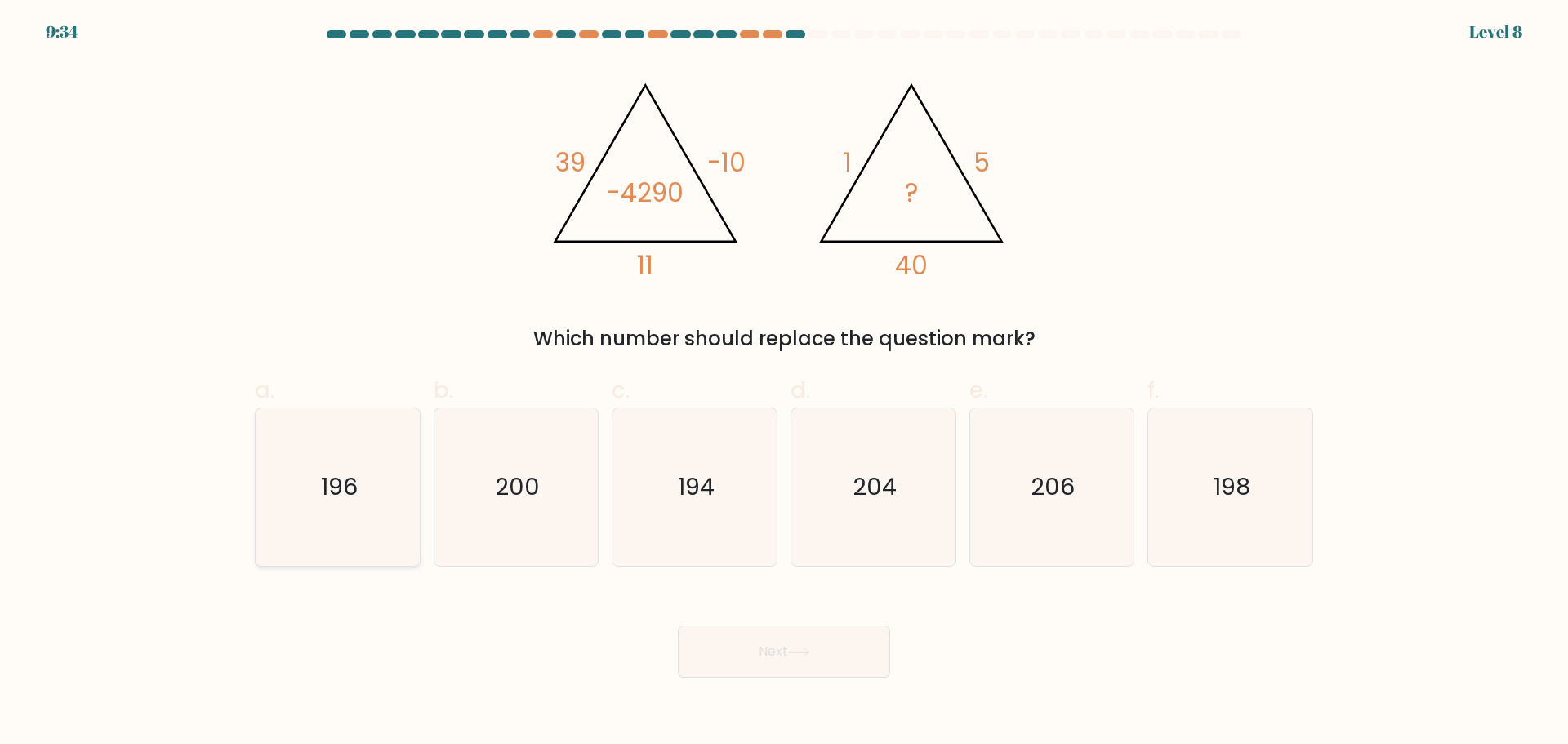
click at [353, 464] on icon "196" at bounding box center [337, 486] width 158 height 158
click at [784, 382] on input "a. 196" at bounding box center [784, 378] width 1 height 11
radio input "true"
click at [821, 711] on body "9:33 Level 8" at bounding box center [784, 372] width 1568 height 744
click at [808, 665] on button "Next" at bounding box center [784, 651] width 212 height 52
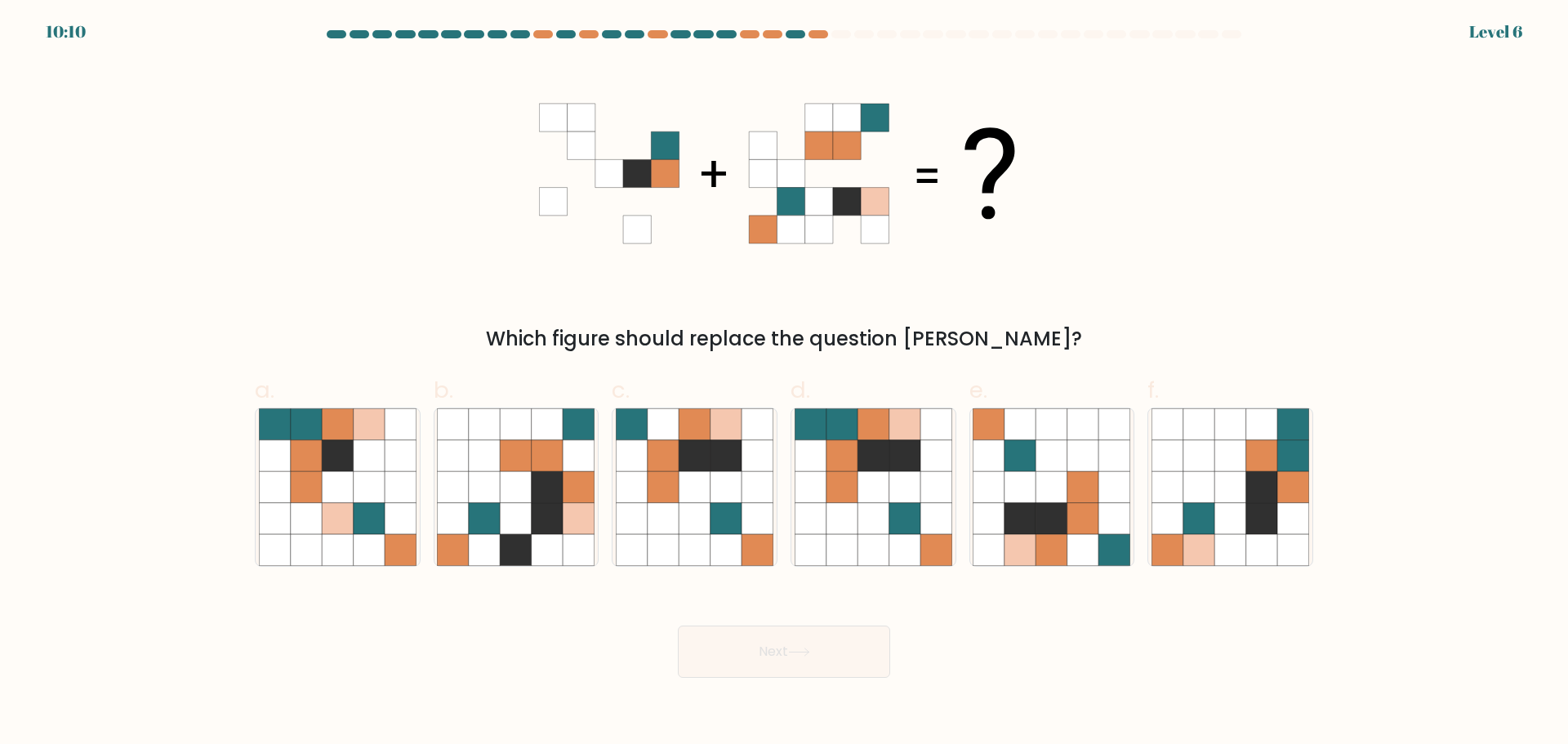
click at [1357, 457] on form at bounding box center [784, 353] width 1568 height 647
click at [1148, 515] on div at bounding box center [1230, 486] width 166 height 159
click at [784, 382] on input "f." at bounding box center [784, 378] width 1 height 11
radio input "true"
click at [1157, 504] on icon at bounding box center [1168, 517] width 31 height 31
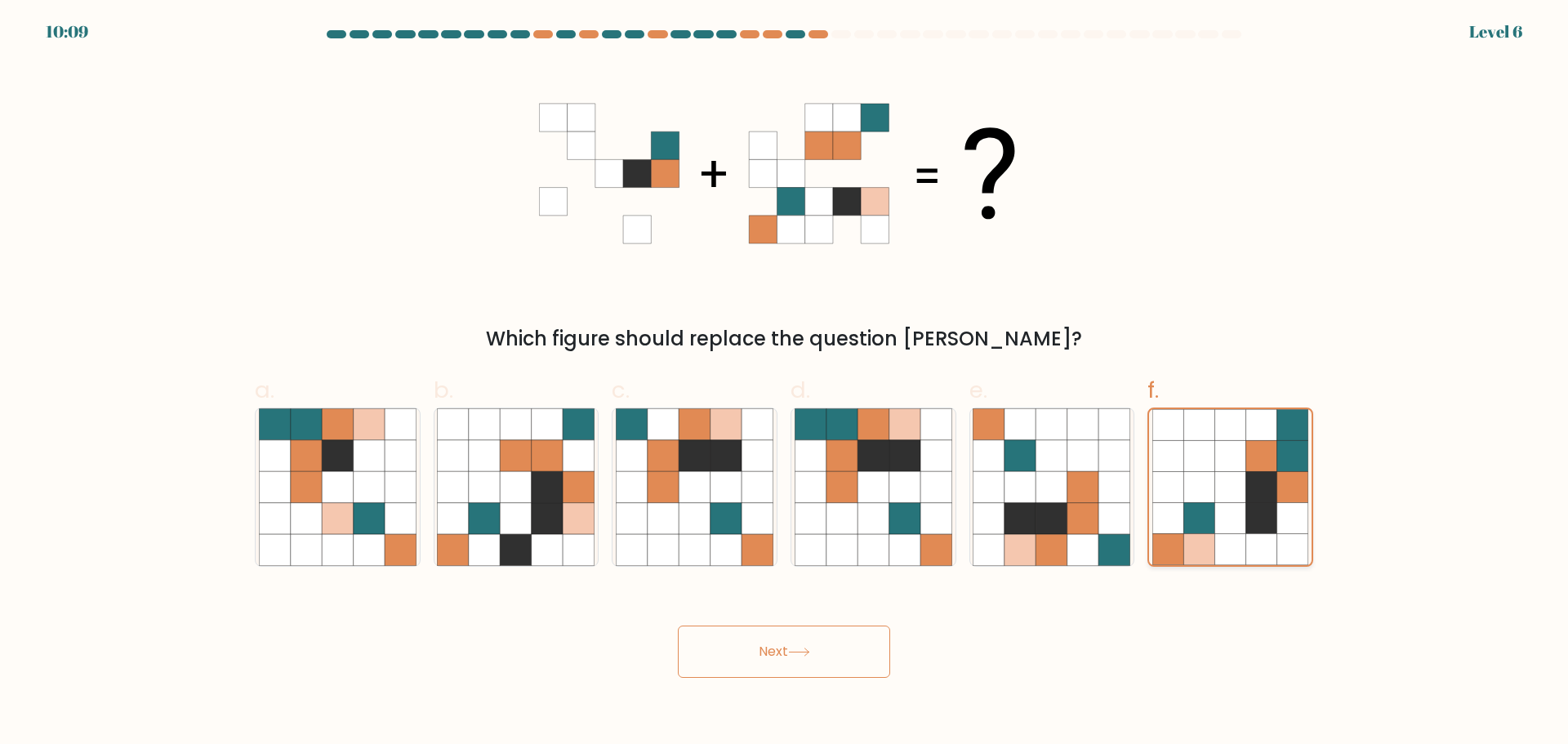
click at [784, 382] on input "f." at bounding box center [784, 378] width 1 height 11
click at [709, 662] on button "Next" at bounding box center [784, 651] width 212 height 52
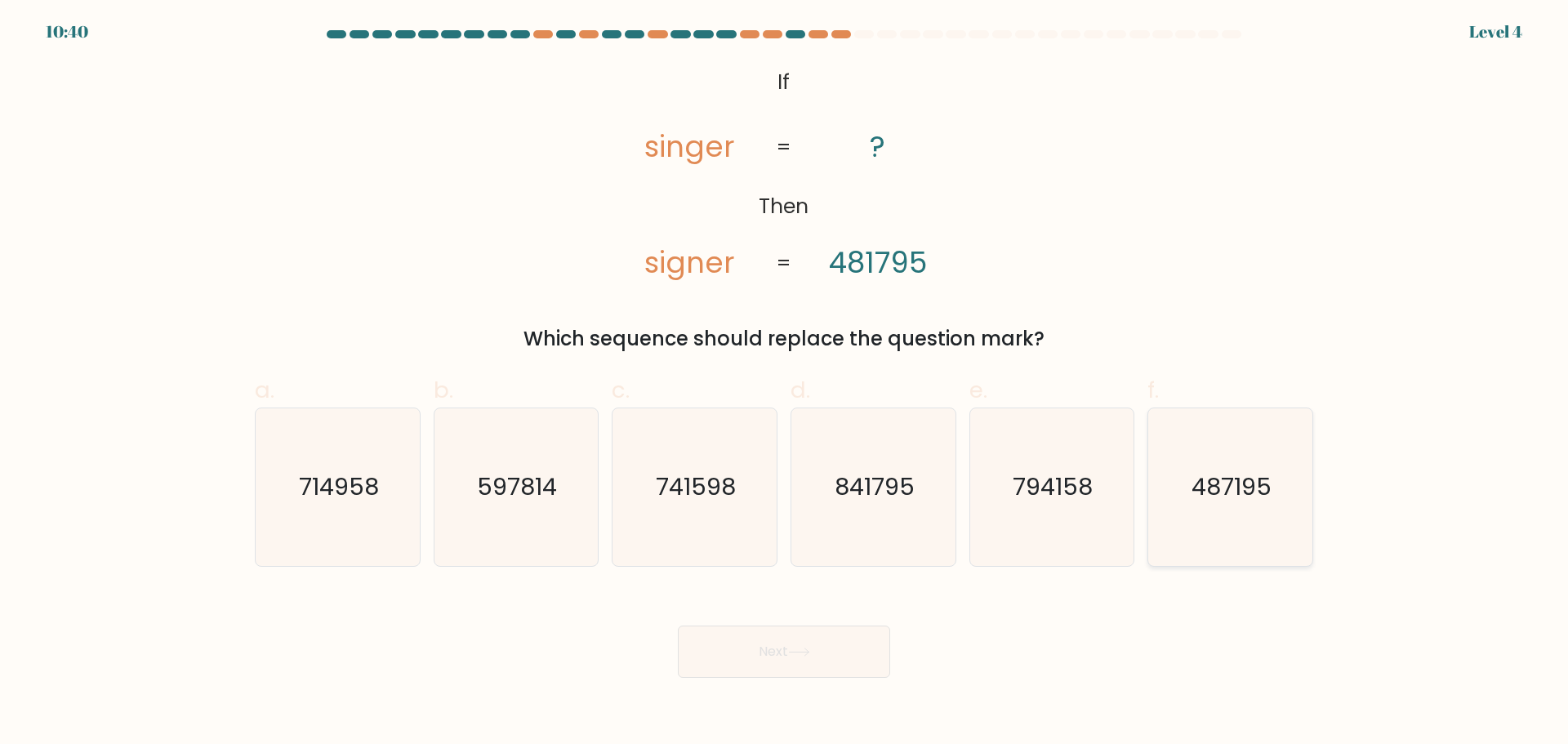
click at [1254, 505] on icon "487195" at bounding box center [1230, 486] width 158 height 158
click at [784, 382] on input "f. 487195" at bounding box center [784, 378] width 1 height 11
radio input "true"
click at [748, 647] on button "Next" at bounding box center [784, 651] width 212 height 52
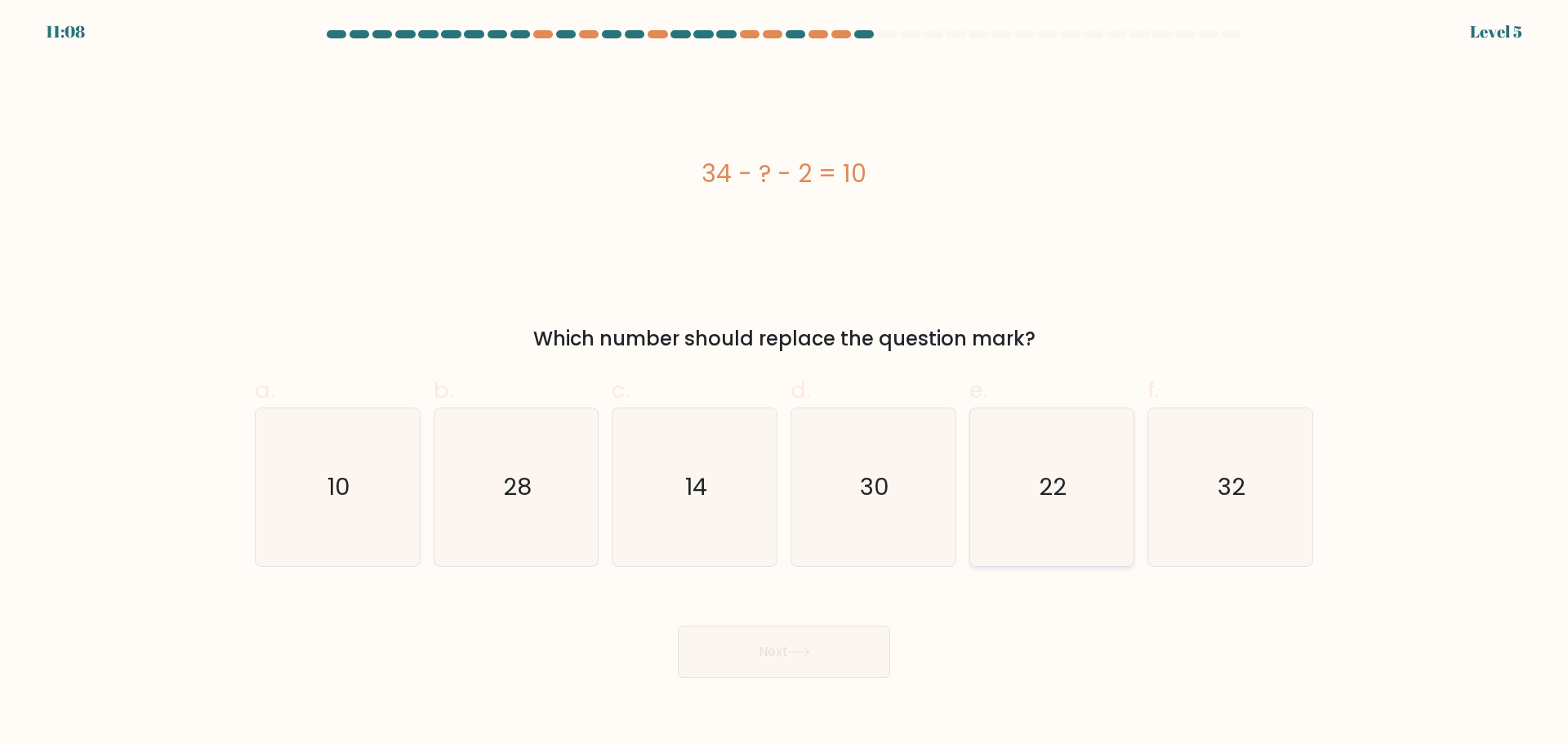
click at [1055, 428] on icon "22" at bounding box center [1051, 486] width 158 height 158
click at [784, 382] on input "e. 22" at bounding box center [784, 378] width 1 height 11
radio input "true"
click at [833, 647] on button "Next" at bounding box center [784, 651] width 212 height 52
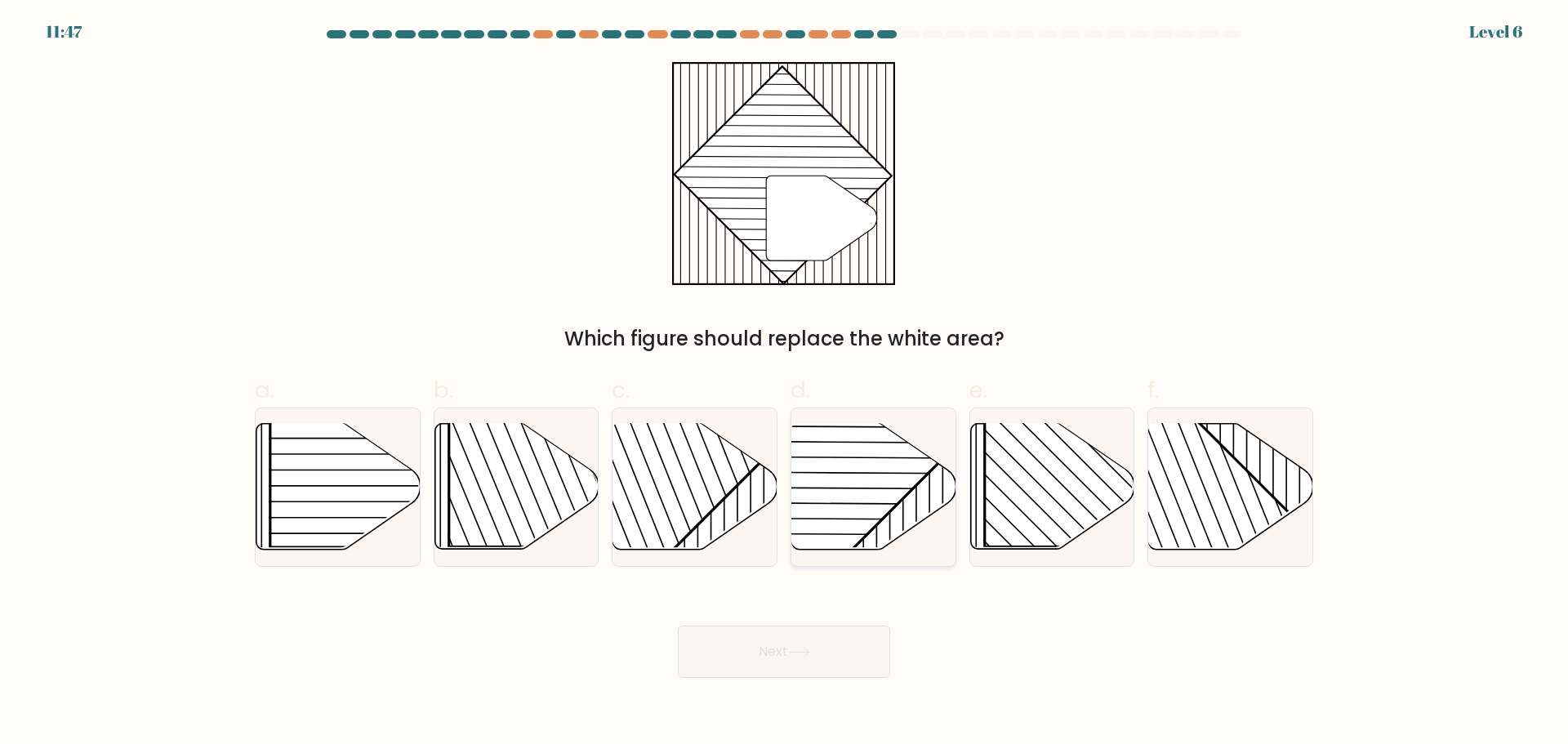
drag, startPoint x: 869, startPoint y: 491, endPoint x: 819, endPoint y: 533, distance: 65.3
click at [868, 491] on rect at bounding box center [816, 422] width 322 height 321
click at [784, 382] on input "d." at bounding box center [784, 378] width 1 height 11
radio input "true"
click at [731, 651] on button "Next" at bounding box center [784, 651] width 212 height 52
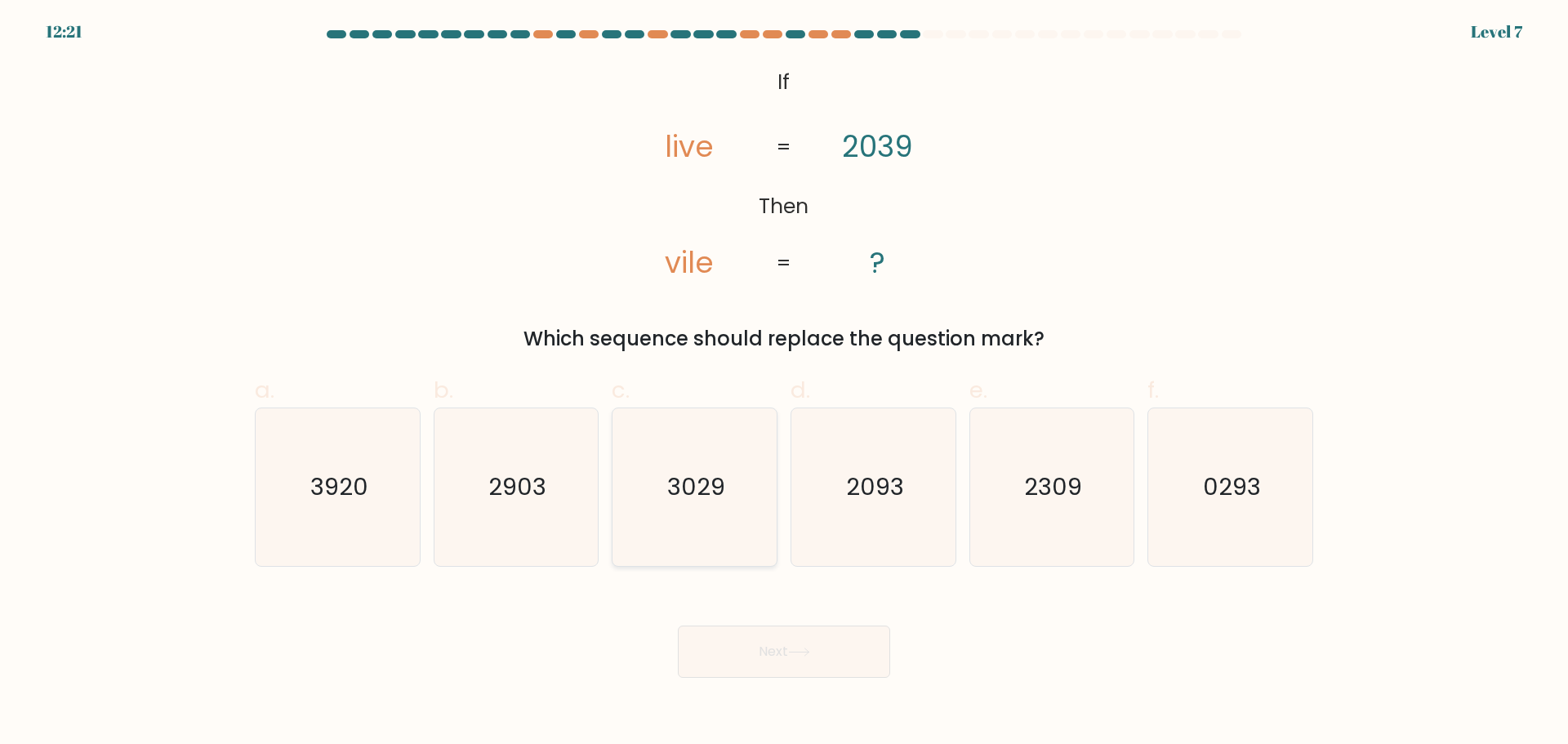
click at [745, 504] on icon "3029" at bounding box center [694, 486] width 158 height 158
click at [784, 382] on input "c. 3029" at bounding box center [784, 378] width 1 height 11
radio input "true"
click at [774, 661] on button "Next" at bounding box center [784, 651] width 212 height 52
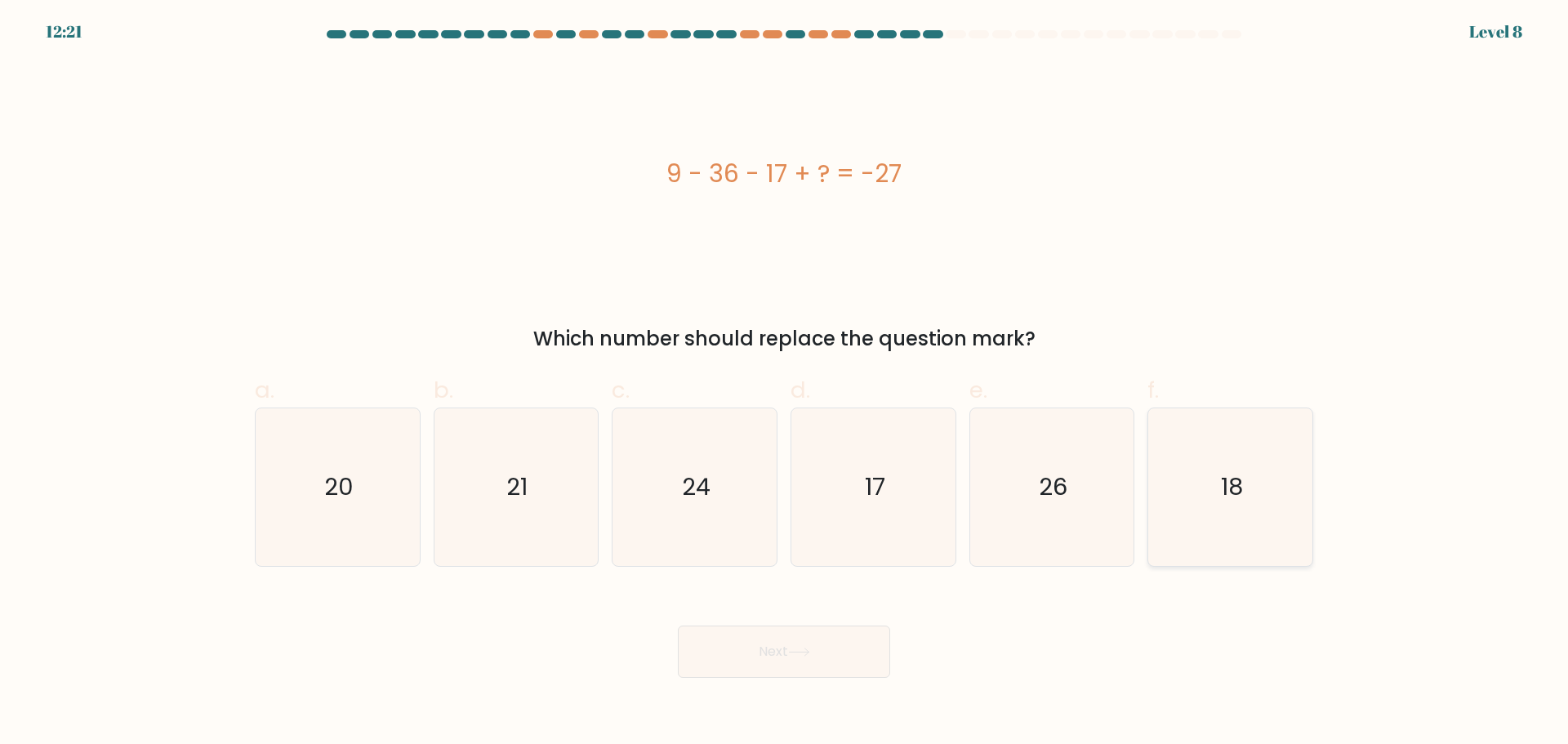
click at [1288, 529] on icon "18" at bounding box center [1230, 486] width 158 height 158
click at [784, 382] on input "f. 18" at bounding box center [784, 378] width 1 height 11
radio input "true"
click at [715, 637] on button "Next" at bounding box center [784, 651] width 212 height 52
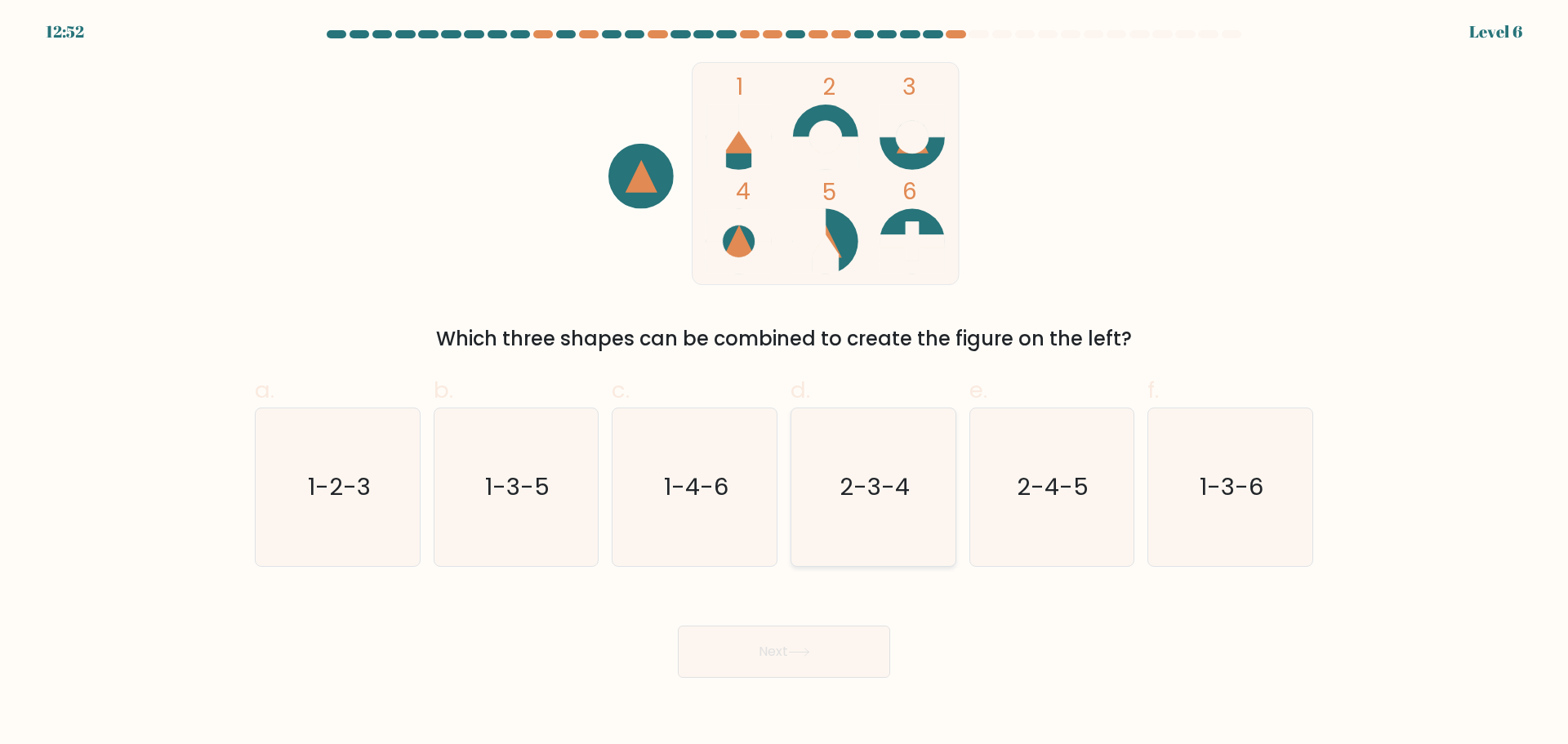
drag, startPoint x: 892, startPoint y: 517, endPoint x: 887, endPoint y: 538, distance: 21.6
click at [892, 524] on icon "2-3-4" at bounding box center [873, 486] width 158 height 158
click at [784, 382] on input "d. 2-3-4" at bounding box center [784, 378] width 1 height 11
radio input "true"
click at [841, 634] on button "Next" at bounding box center [784, 651] width 212 height 52
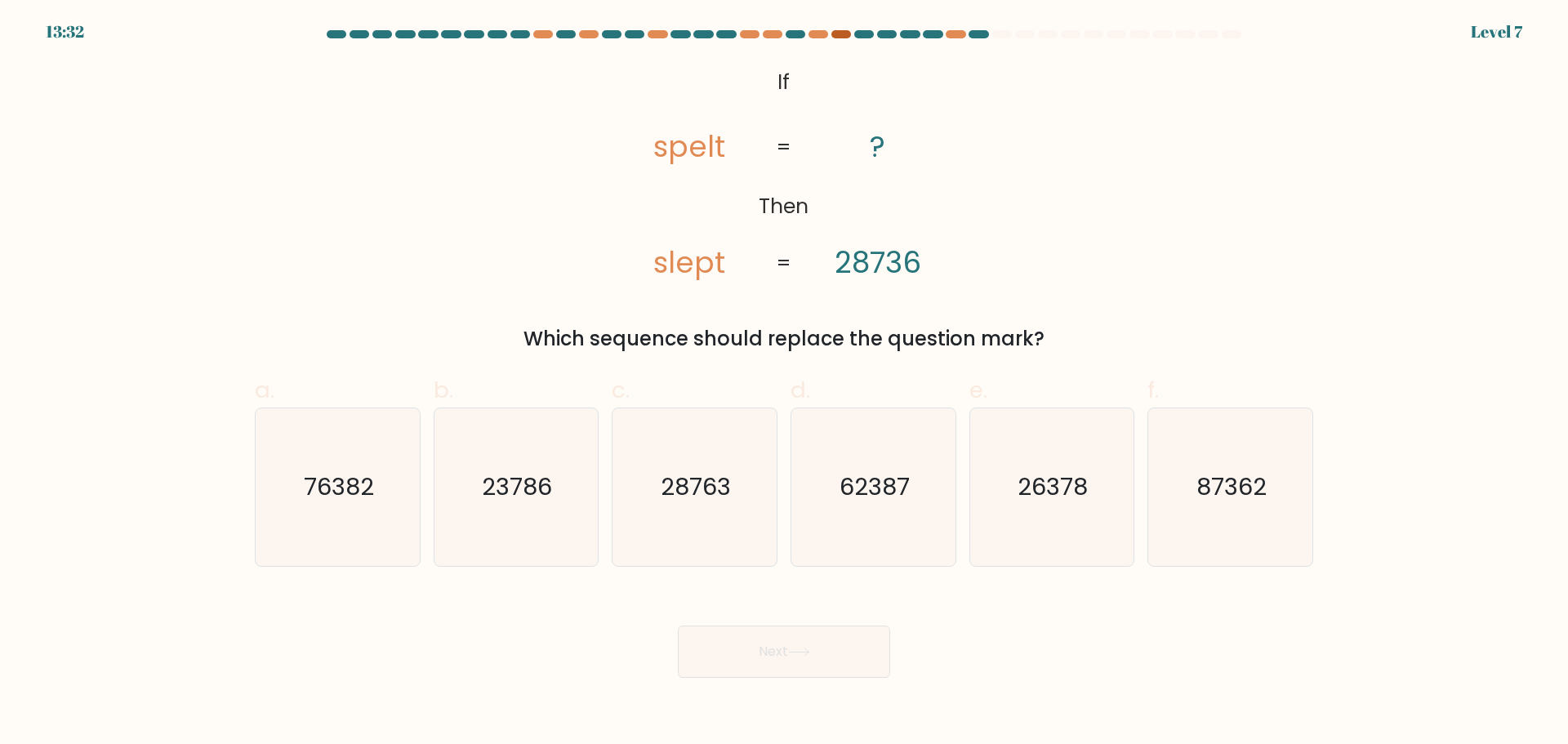
click at [845, 31] on div at bounding box center [841, 34] width 20 height 8
click at [556, 402] on label "b. 23786" at bounding box center [517, 470] width 166 height 193
click at [784, 382] on input "b. 23786" at bounding box center [784, 378] width 1 height 11
radio input "true"
click at [847, 626] on button "Next" at bounding box center [784, 651] width 212 height 52
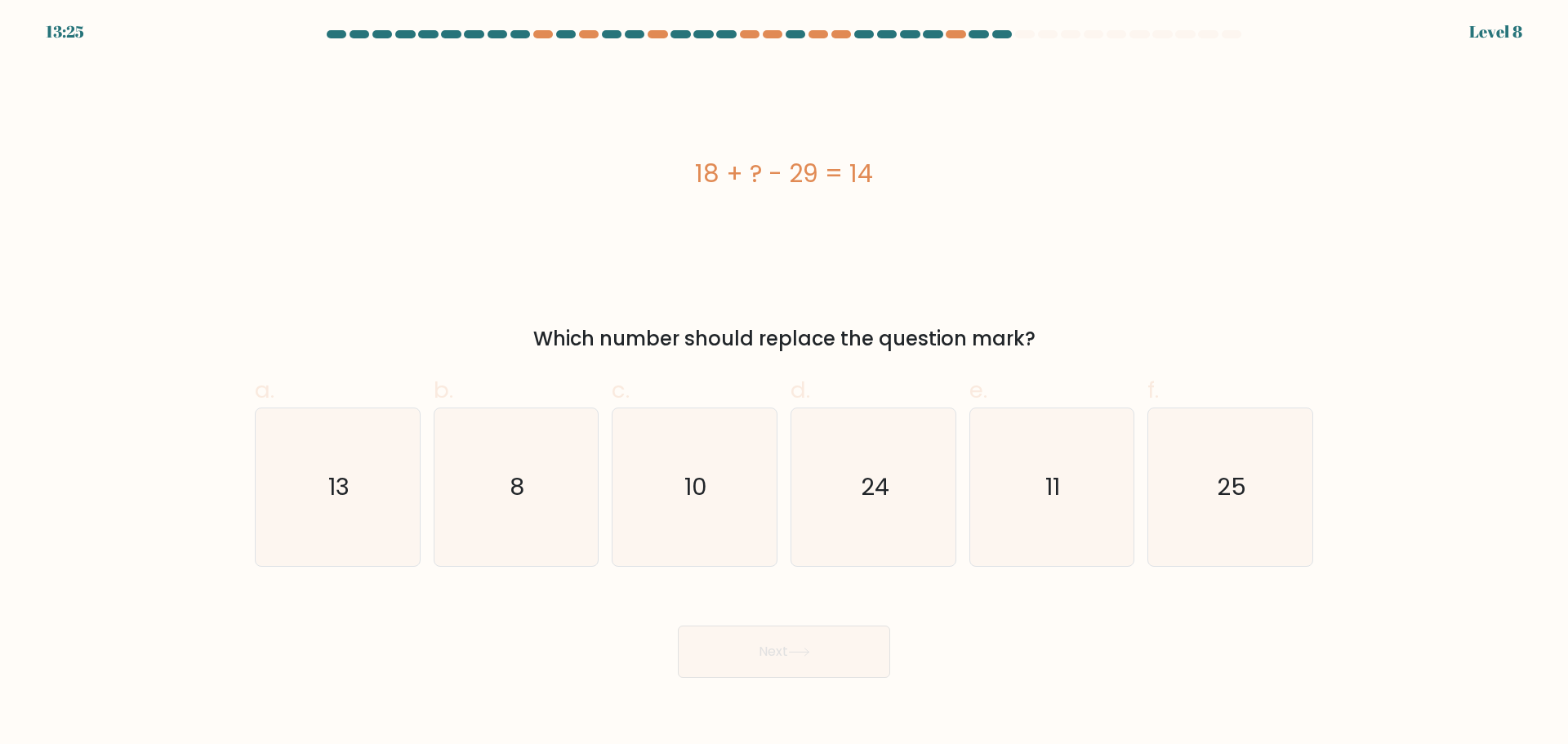
drag, startPoint x: 169, startPoint y: 496, endPoint x: 131, endPoint y: 474, distance: 43.9
drag, startPoint x: 131, startPoint y: 474, endPoint x: 1236, endPoint y: 349, distance: 1112.0
click at [1236, 349] on div "Which number should replace the question mark?" at bounding box center [784, 339] width 1039 height 29
click at [1264, 358] on form "a. 8" at bounding box center [784, 353] width 1568 height 647
click at [1255, 505] on icon "25" at bounding box center [1230, 486] width 158 height 158
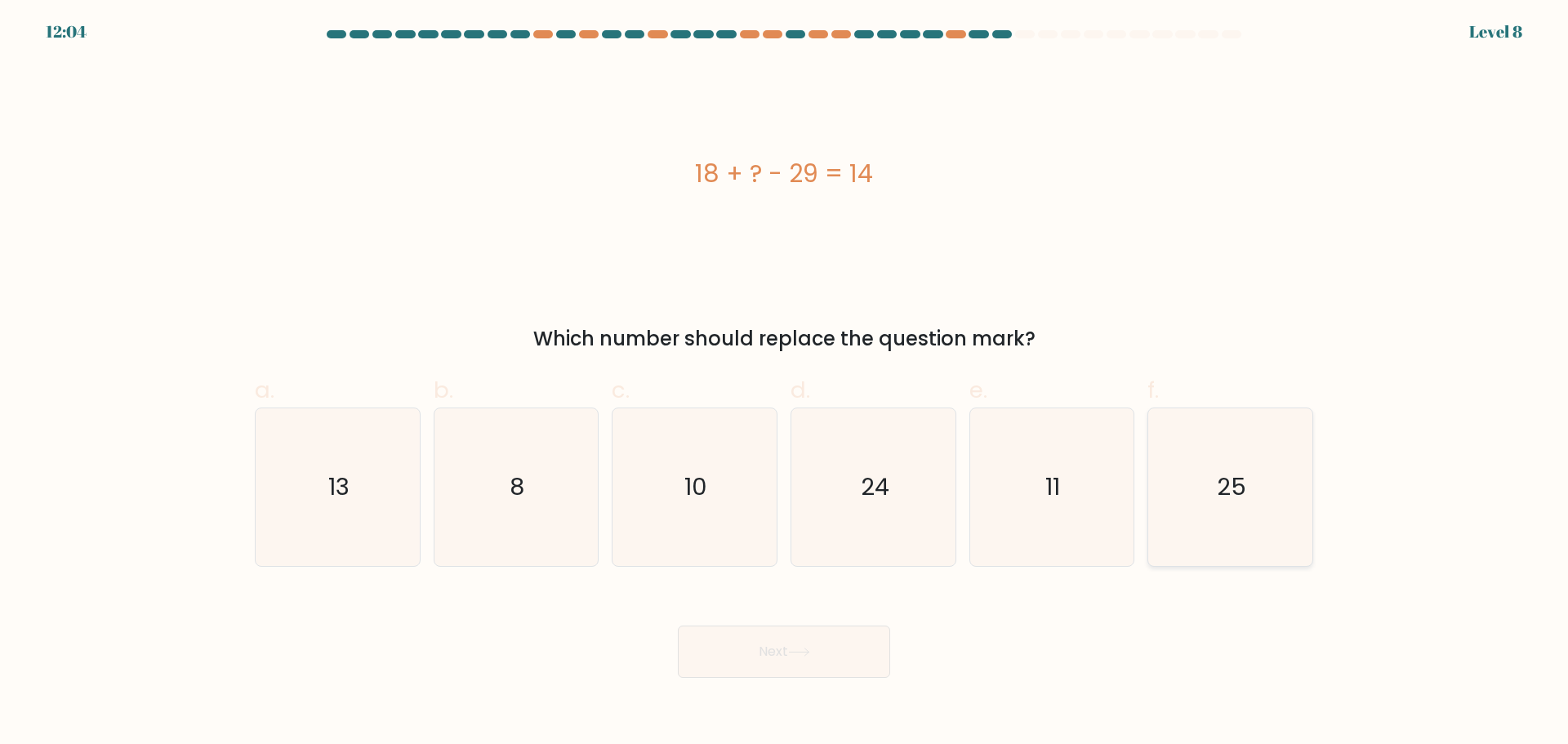
click at [784, 382] on input "f. 25" at bounding box center [784, 378] width 1 height 11
radio input "true"
click at [862, 645] on button "Next" at bounding box center [784, 651] width 212 height 52
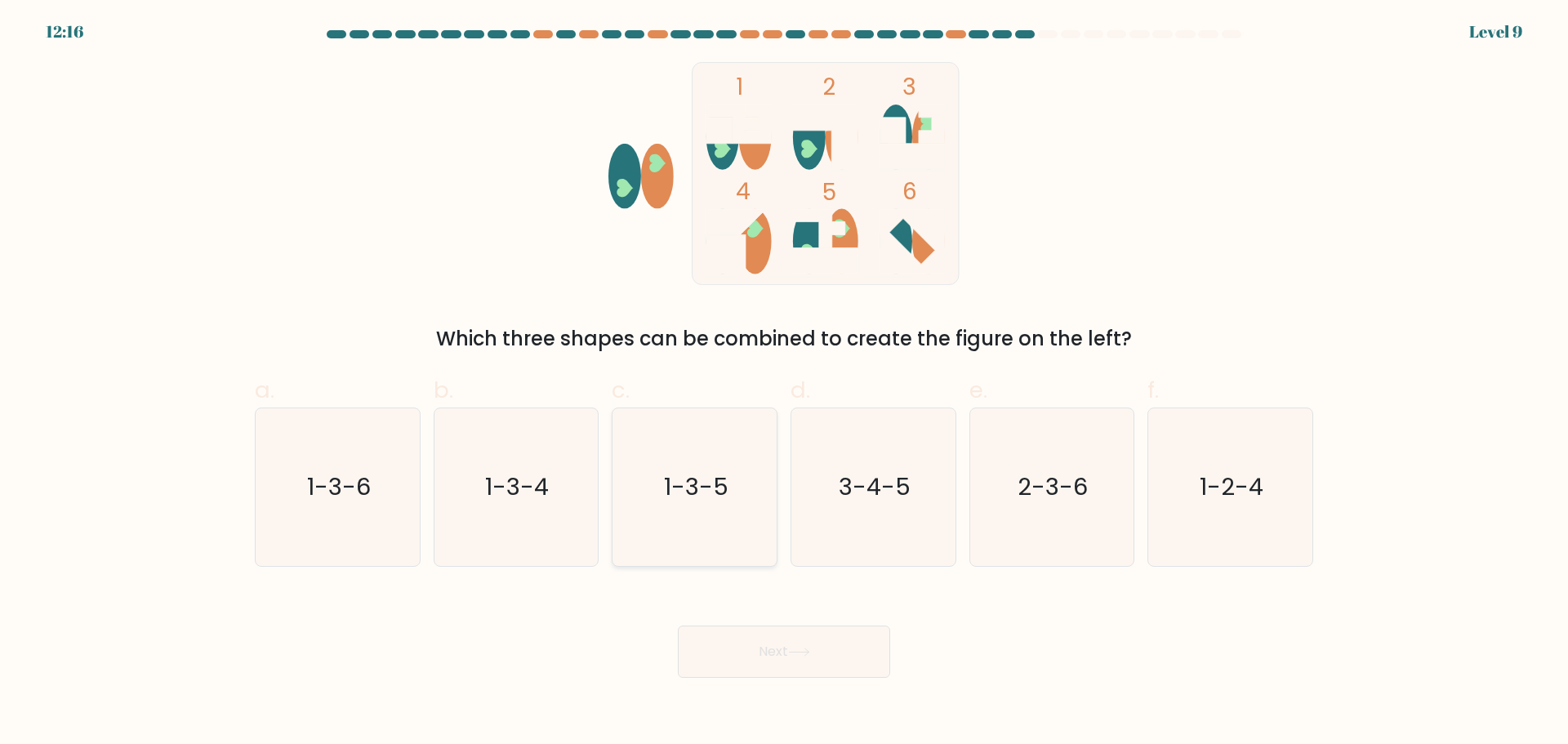
drag, startPoint x: 703, startPoint y: 431, endPoint x: 748, endPoint y: 562, distance: 138.5
click at [703, 432] on icon "1-3-5" at bounding box center [694, 486] width 158 height 158
click at [784, 382] on input "c. 1-3-5" at bounding box center [784, 378] width 1 height 11
radio input "true"
click at [760, 638] on button "Next" at bounding box center [784, 651] width 212 height 52
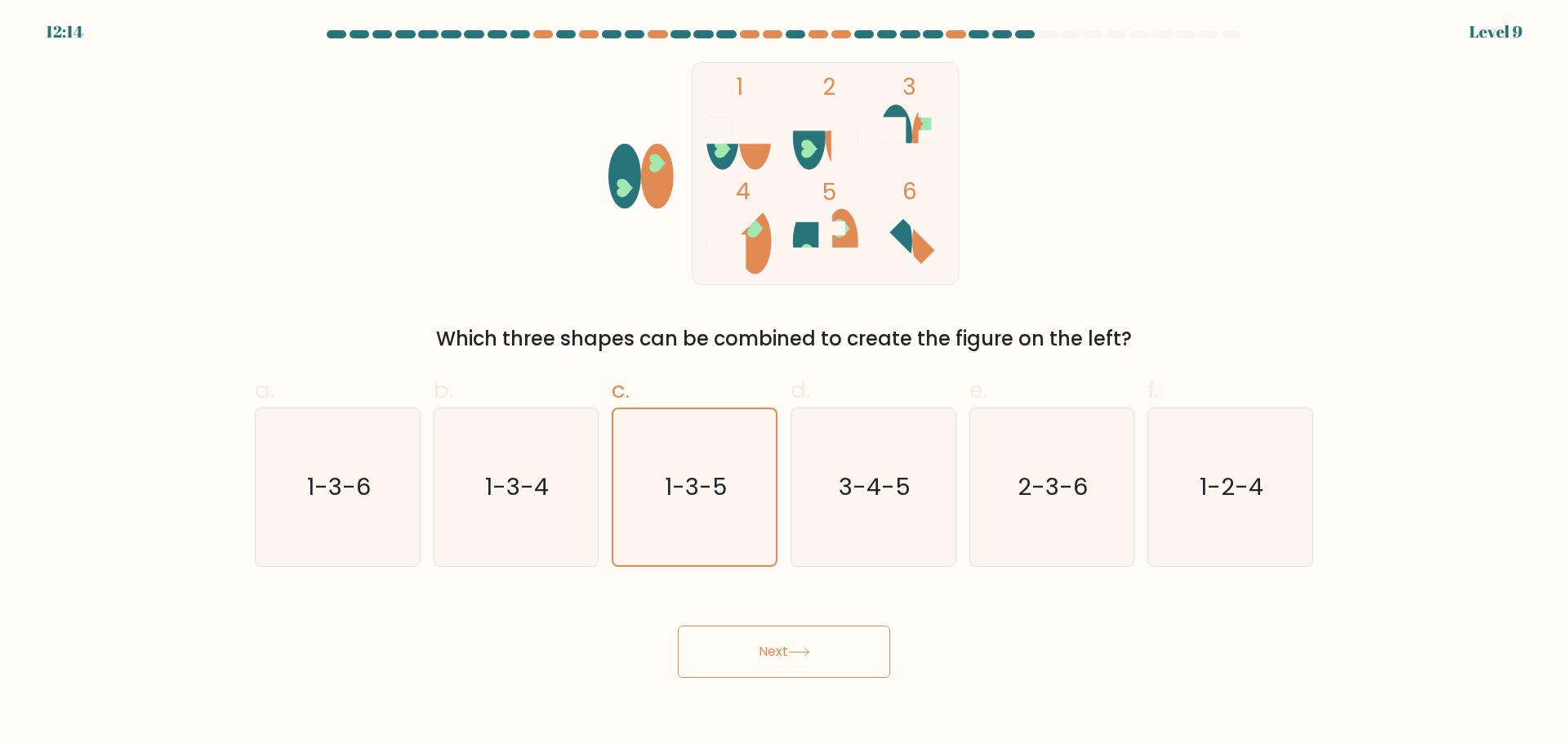
click at [765, 652] on button "Next" at bounding box center [784, 651] width 212 height 52
click at [562, 500] on icon "1-3-4" at bounding box center [516, 486] width 158 height 158
click at [784, 382] on input "b. 1-3-4" at bounding box center [784, 378] width 1 height 11
radio input "true"
click at [654, 504] on icon "1-3-5" at bounding box center [694, 486] width 158 height 158
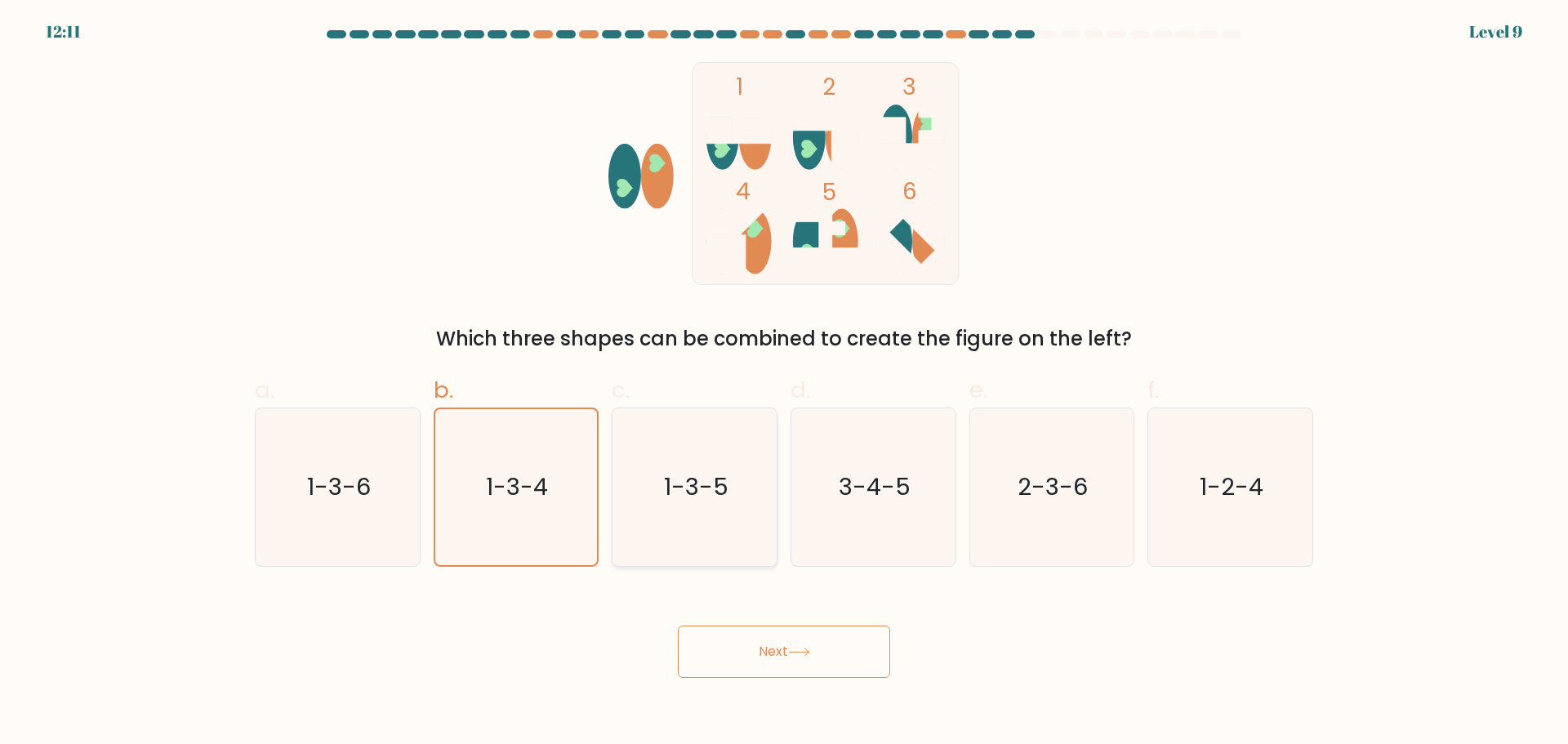
click at [784, 382] on input "c. 1-3-5" at bounding box center [784, 378] width 1 height 11
radio input "true"
click at [775, 649] on button "Next" at bounding box center [784, 651] width 212 height 52
click at [785, 647] on button "Next" at bounding box center [784, 651] width 212 height 52
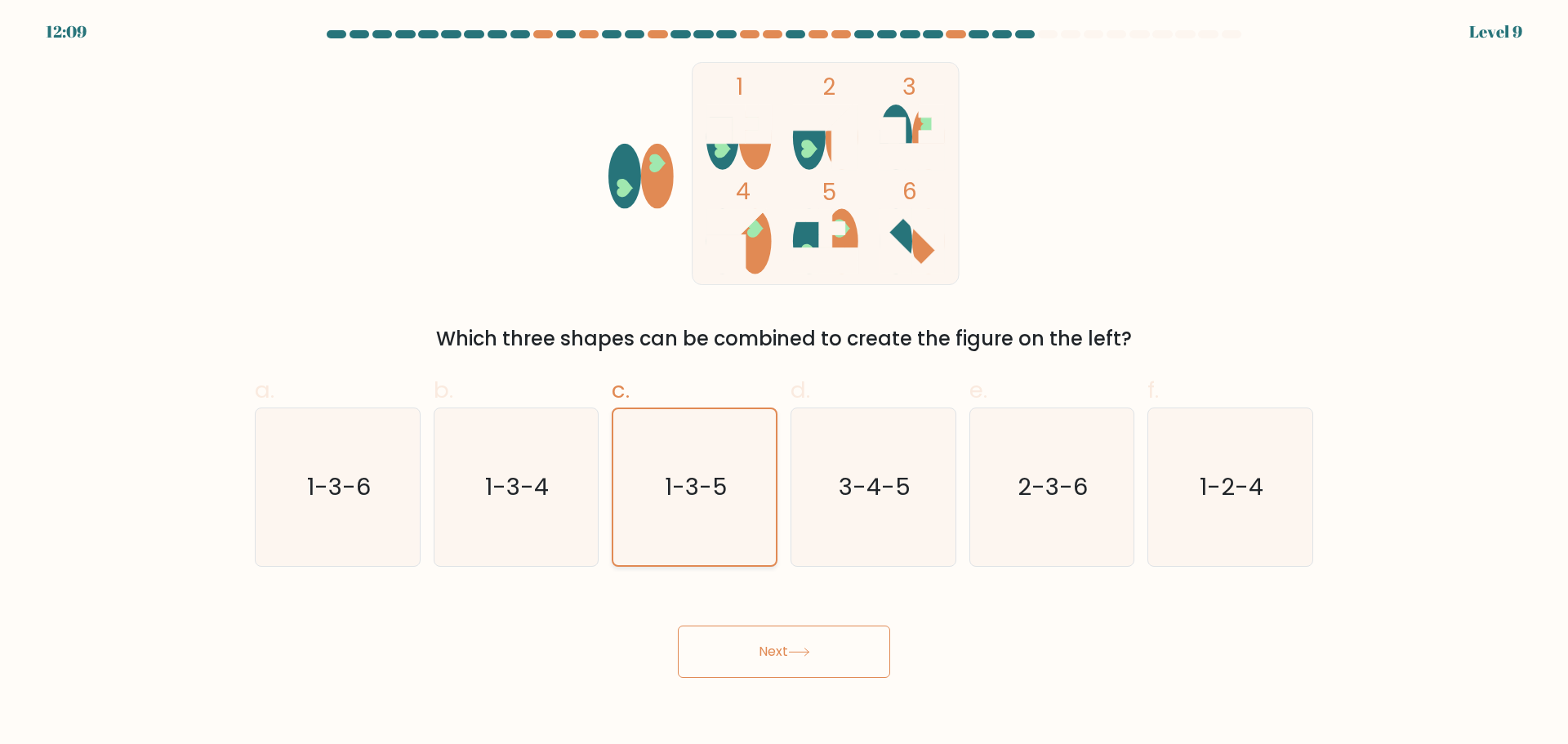
click at [701, 547] on icon "1-3-5" at bounding box center [694, 486] width 156 height 156
click at [784, 382] on input "c. 1-3-5" at bounding box center [784, 378] width 1 height 11
click at [701, 547] on icon "1-3-5" at bounding box center [694, 486] width 156 height 156
click at [784, 382] on input "c. 1-3-5" at bounding box center [784, 378] width 1 height 11
click at [786, 646] on button "Next" at bounding box center [784, 651] width 212 height 52
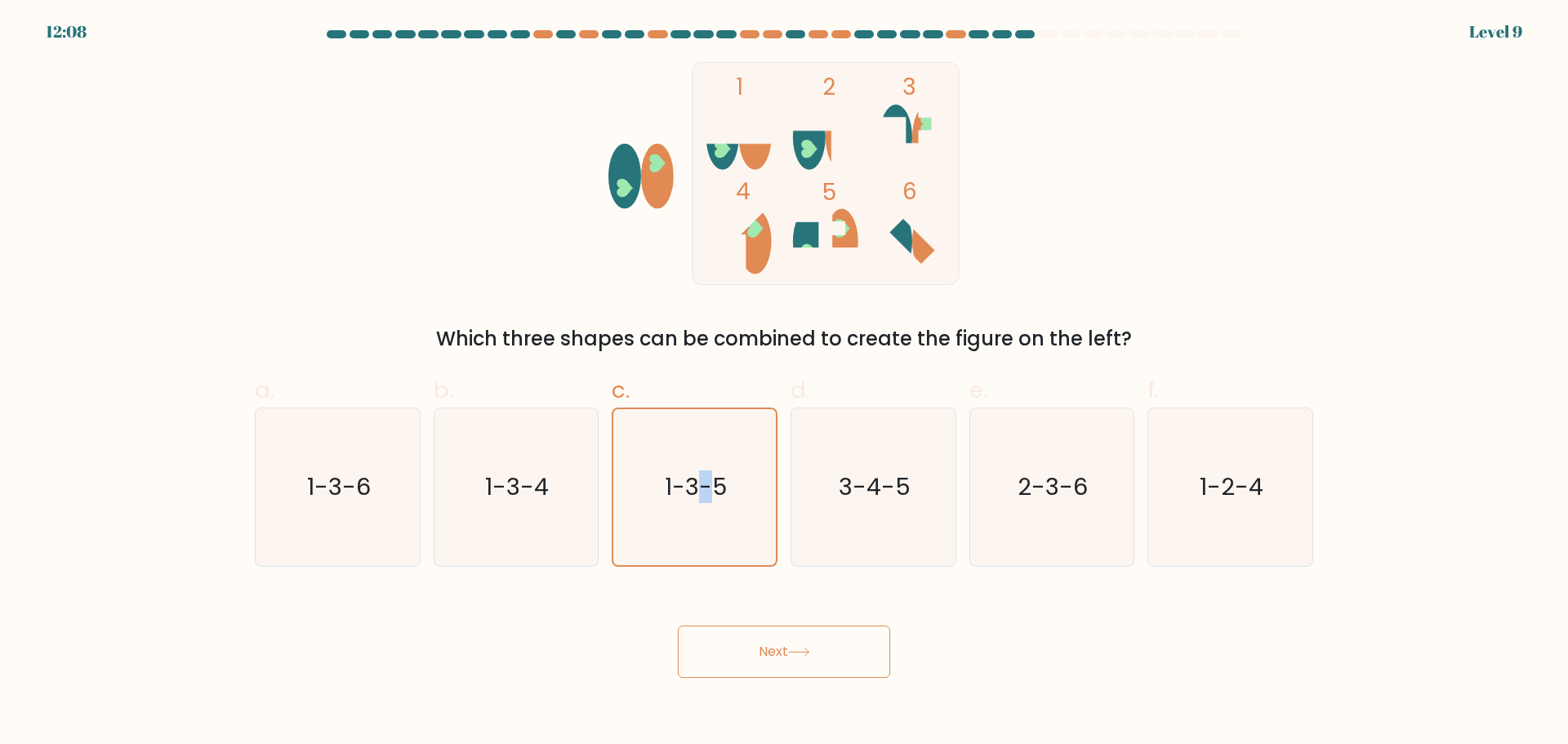
click at [786, 646] on button "Next" at bounding box center [784, 651] width 212 height 52
click at [871, 664] on button "Next" at bounding box center [784, 651] width 212 height 52
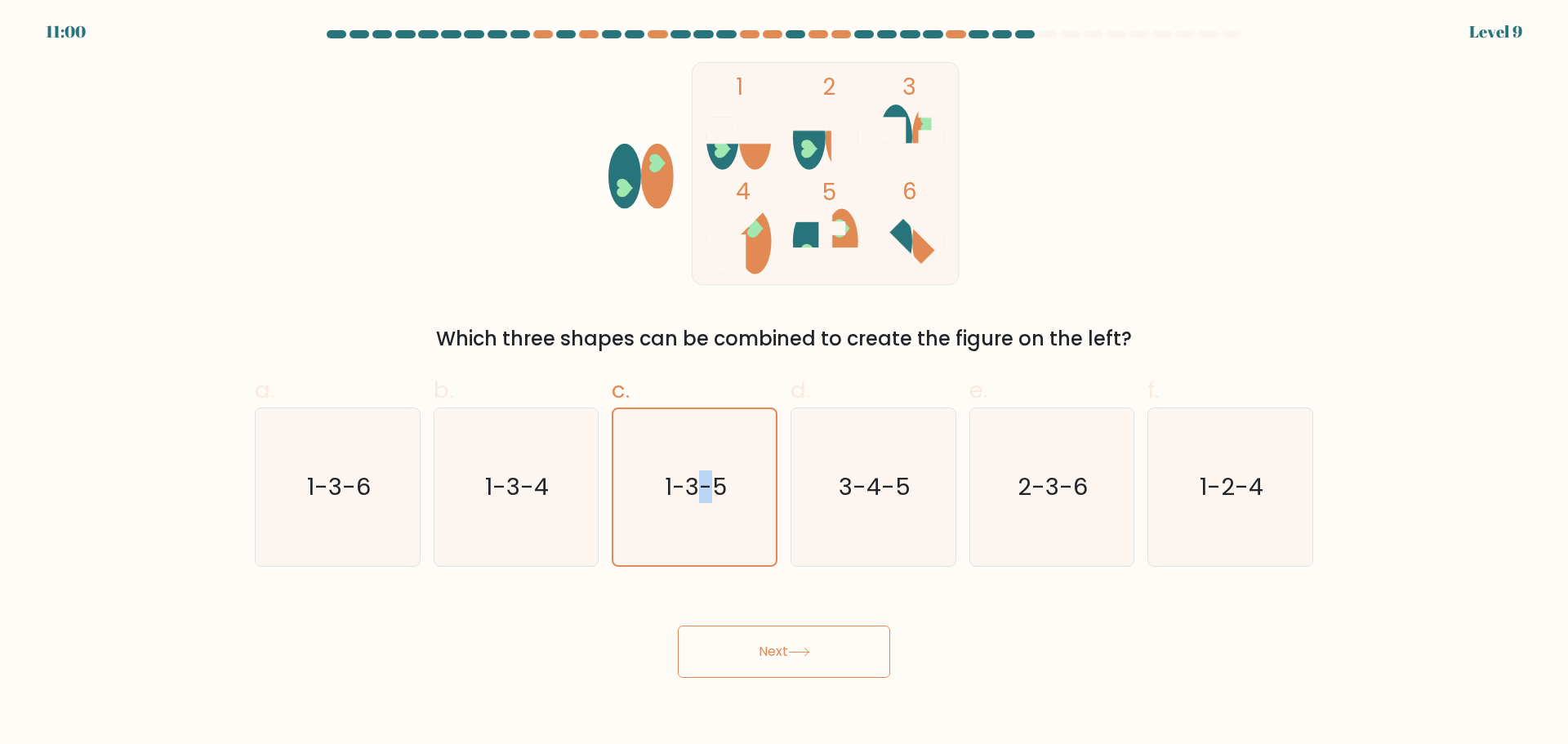
click at [799, 658] on button "Next" at bounding box center [784, 651] width 212 height 52
click at [798, 657] on button "Next" at bounding box center [784, 651] width 212 height 52
drag, startPoint x: 798, startPoint y: 657, endPoint x: 451, endPoint y: 405, distance: 428.9
click at [763, 629] on button "Next" at bounding box center [784, 651] width 212 height 52
click at [641, 438] on icon "1-3-5" at bounding box center [694, 486] width 156 height 156
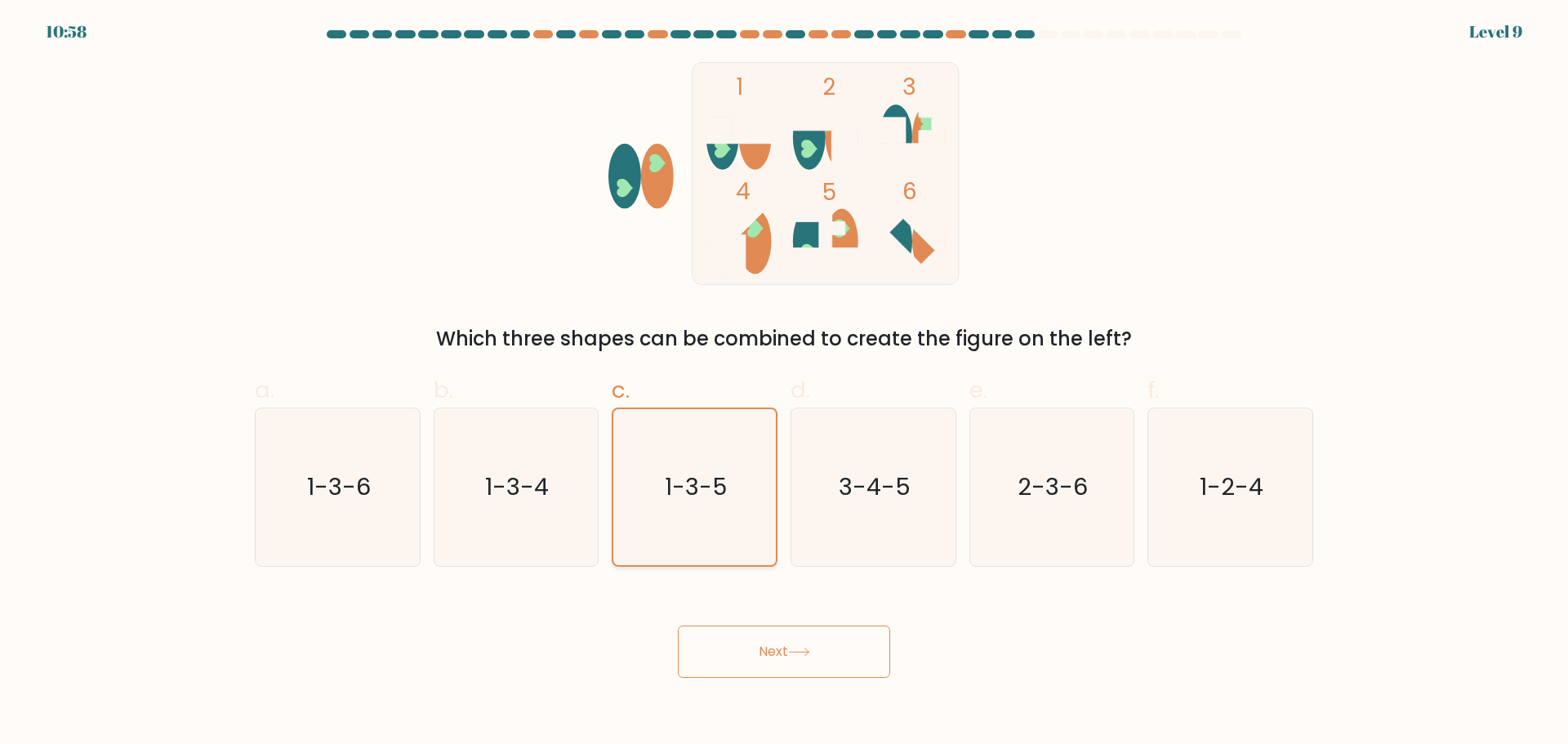
click at [784, 382] on input "c. 1-3-5" at bounding box center [784, 378] width 1 height 11
click at [587, 452] on icon "1-3-4" at bounding box center [516, 486] width 158 height 158
click at [784, 382] on input "b. 1-3-4" at bounding box center [784, 378] width 1 height 11
radio input "true"
drag, startPoint x: 682, startPoint y: 483, endPoint x: 714, endPoint y: 560, distance: 83.4
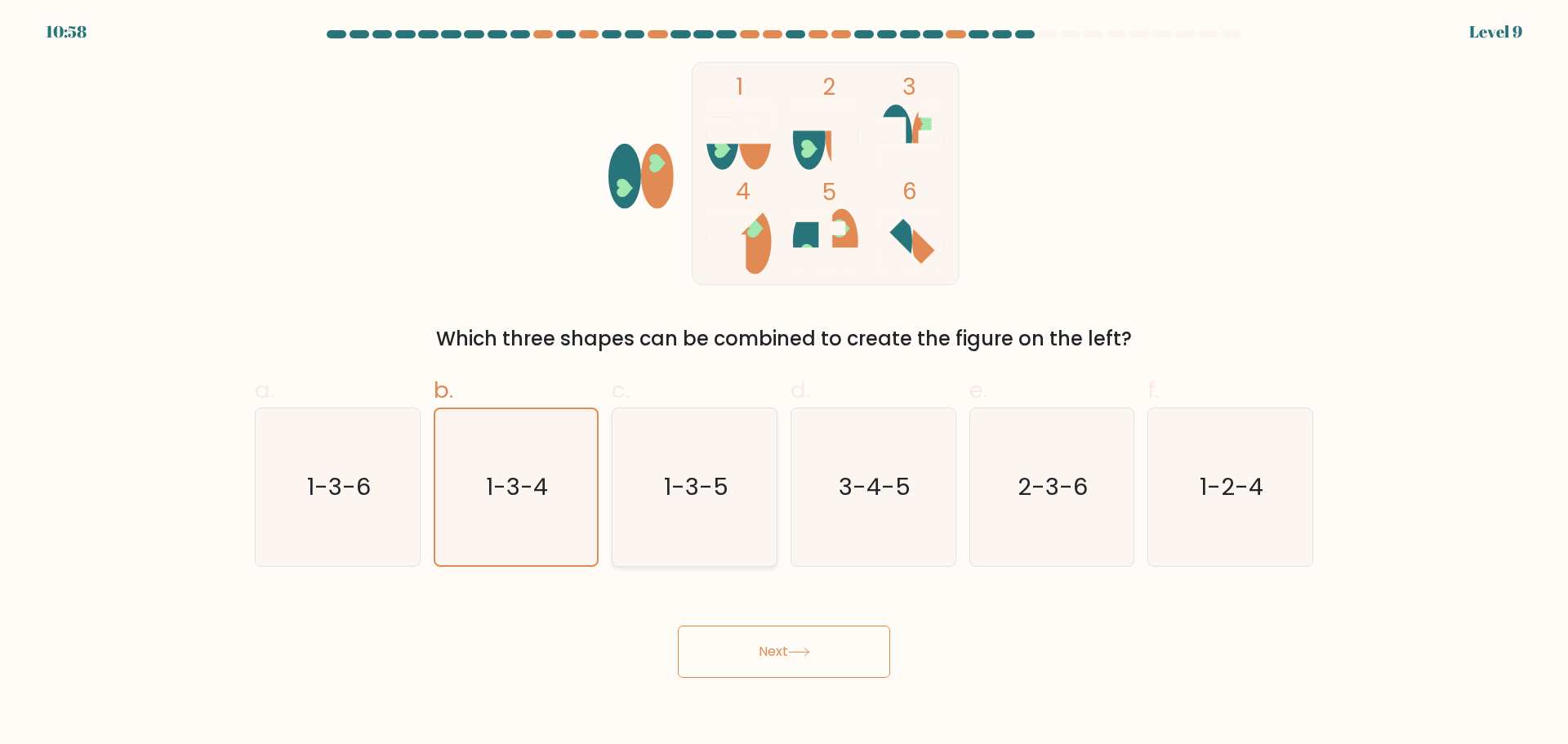
click at [682, 484] on text "1-3-5" at bounding box center [696, 486] width 65 height 33
click at [784, 382] on input "c. 1-3-5" at bounding box center [784, 378] width 1 height 11
radio input "true"
click at [768, 641] on button "Next" at bounding box center [784, 651] width 212 height 52
click at [774, 643] on button "Next" at bounding box center [784, 651] width 212 height 52
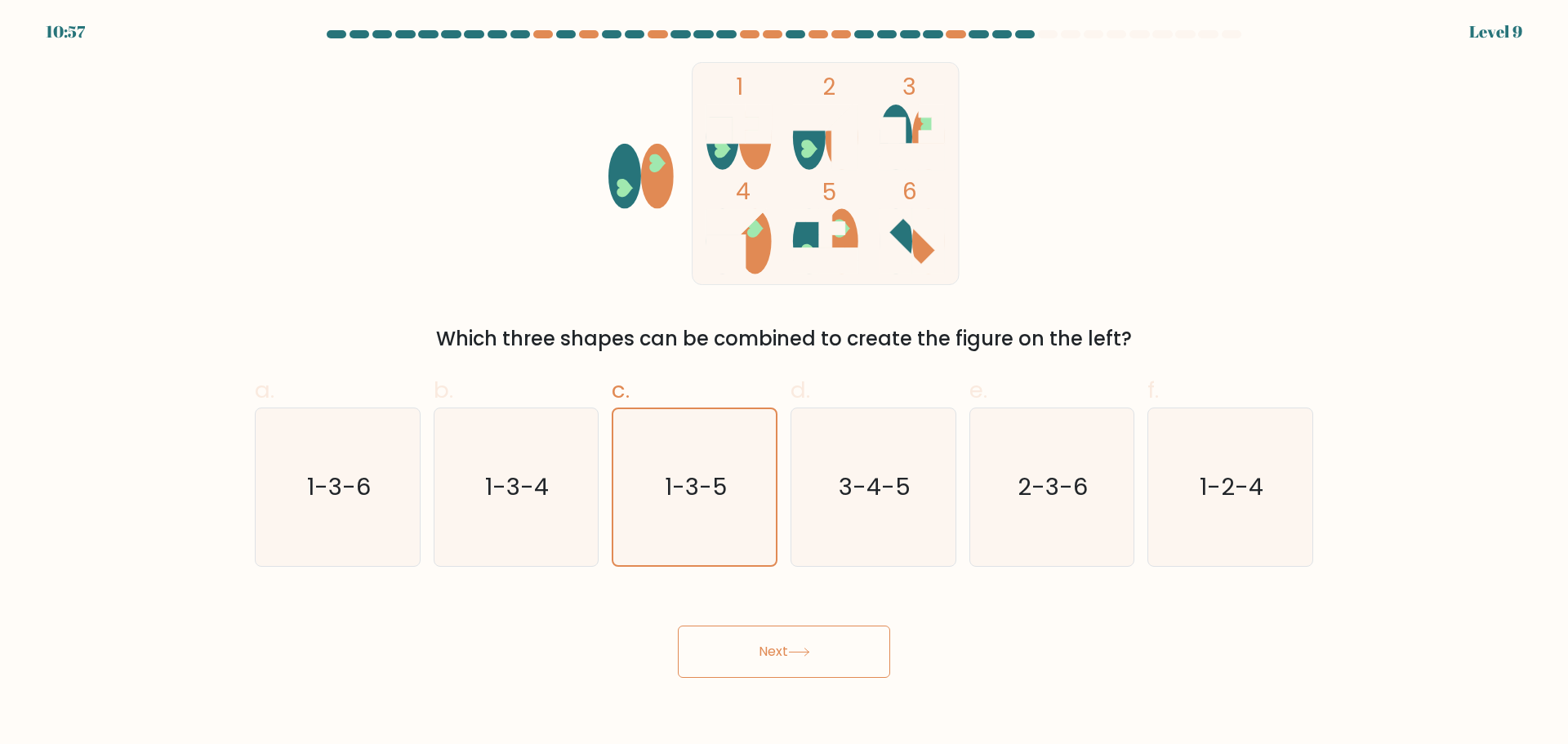
click at [784, 647] on button "Next" at bounding box center [784, 651] width 212 height 52
click at [789, 647] on button "Next" at bounding box center [784, 651] width 212 height 52
drag, startPoint x: 798, startPoint y: 647, endPoint x: 809, endPoint y: 652, distance: 12.1
click at [801, 649] on icon at bounding box center [799, 652] width 22 height 9
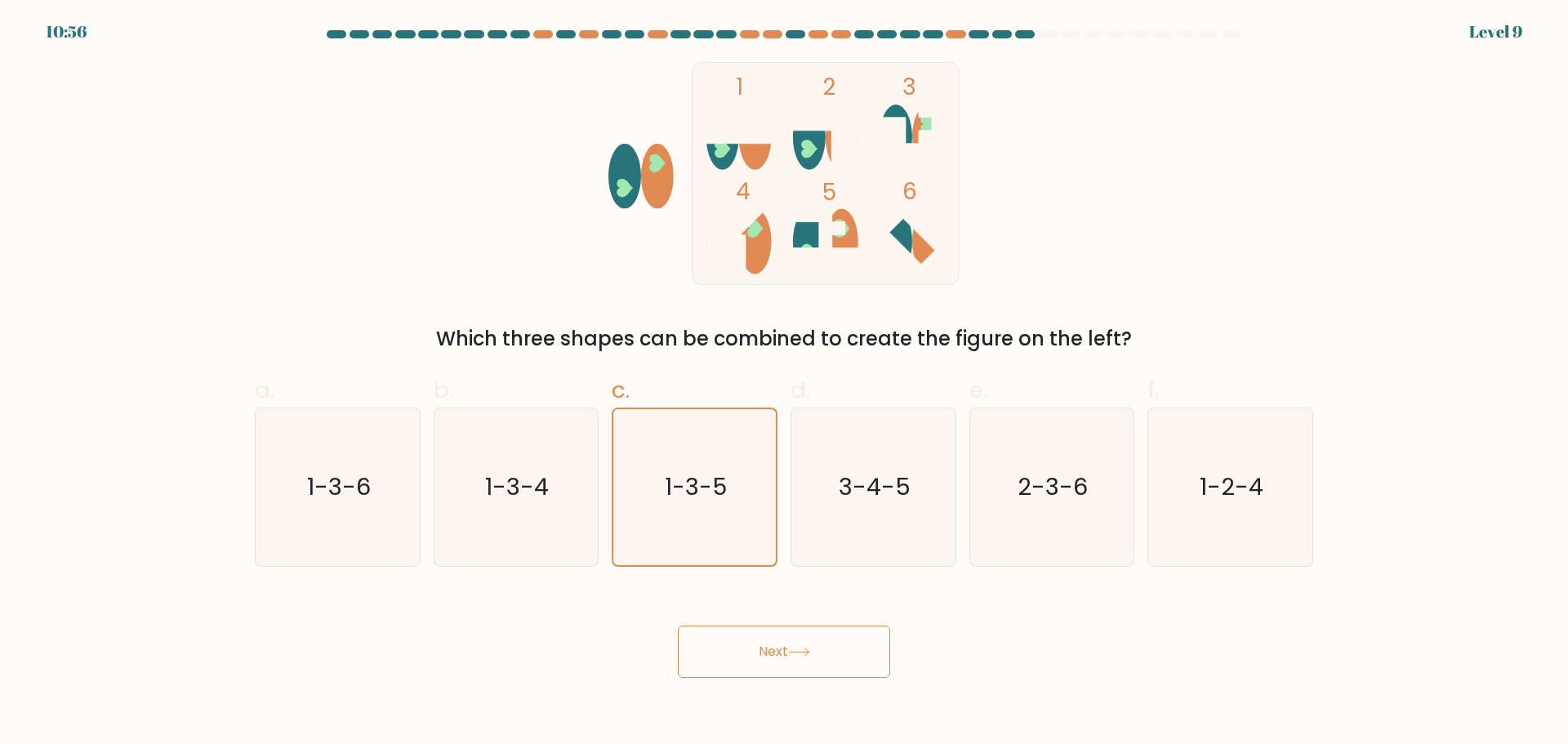
click at [810, 652] on icon at bounding box center [799, 652] width 22 height 9
click at [815, 652] on button "Next" at bounding box center [784, 651] width 212 height 52
drag, startPoint x: 800, startPoint y: 665, endPoint x: 880, endPoint y: 296, distance: 377.6
click at [880, 296] on div "1 2 3 4 5 6 Which three shapes can be combined to create the figure on the left?" at bounding box center [784, 208] width 1078 height 291
